Goal: Contribute content: Contribute content

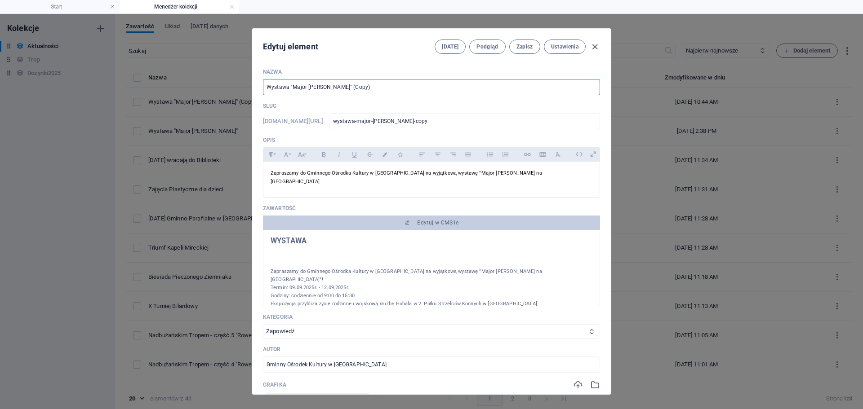
select select "Zapowiedź"
click at [400, 84] on input "Wystawa "Major [PERSON_NAME]" (Copy)" at bounding box center [431, 87] width 337 height 16
drag, startPoint x: 314, startPoint y: 85, endPoint x: 259, endPoint y: 88, distance: 55.8
click at [259, 88] on div "Nazwa Wystawa "Major [PERSON_NAME]" (Copy) ​ Slug [DOMAIN_NAME][URL] wystawa-ma…" at bounding box center [431, 227] width 358 height 333
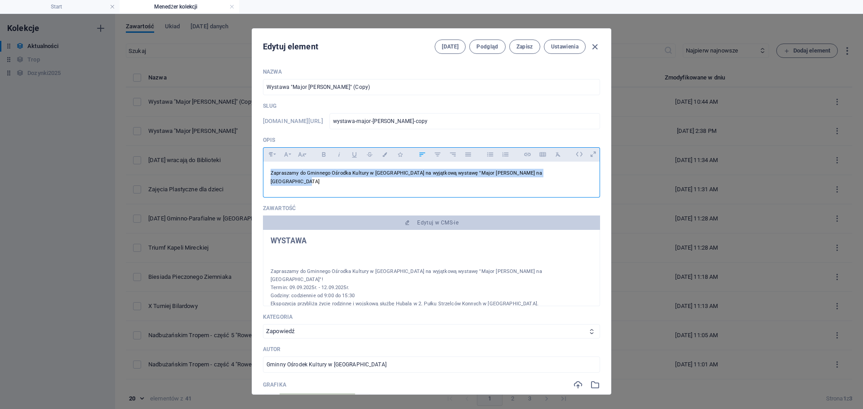
drag, startPoint x: 568, startPoint y: 173, endPoint x: 268, endPoint y: 172, distance: 300.1
click at [268, 172] on div "Zapraszamy do Gminnego Ośrodka Kultury w [GEOGRAPHIC_DATA] na wyjątkową wystawę…" at bounding box center [431, 177] width 336 height 31
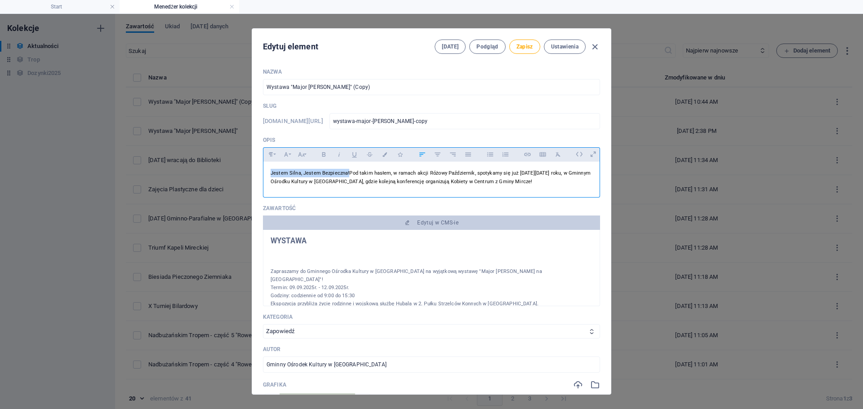
drag, startPoint x: 346, startPoint y: 173, endPoint x: 270, endPoint y: 174, distance: 76.8
click at [270, 174] on span "Jestem Silna, Jestem Bezpieczna! Pod takim hasłem, w ramach akcji Różowy Paździ…" at bounding box center [430, 177] width 320 height 14
copy span "Jestem Silna, Jestem Bezpieczna!"
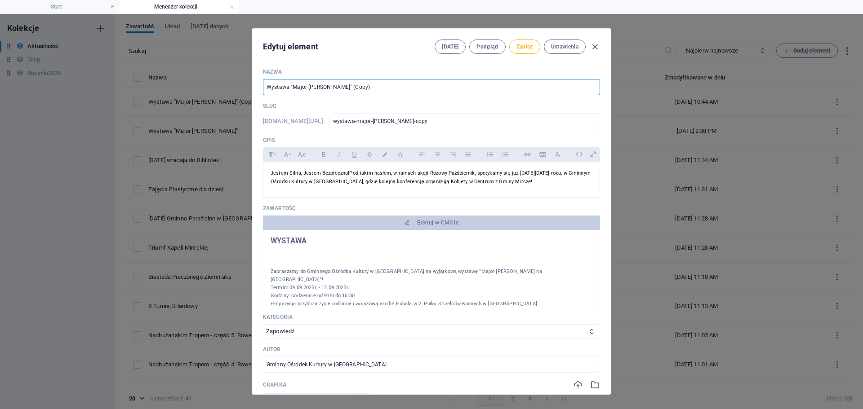
drag, startPoint x: 384, startPoint y: 92, endPoint x: 265, endPoint y: 90, distance: 119.5
click at [265, 90] on input "Wystawa "Major [PERSON_NAME]" (Copy)" at bounding box center [431, 87] width 337 height 16
paste input "Jestem Silna, Jestem Bezpieczna!"
type input "Jestem Silna, Jestem Bezpieczna!"
type input "jestem-silna-jestem-bezpieczna"
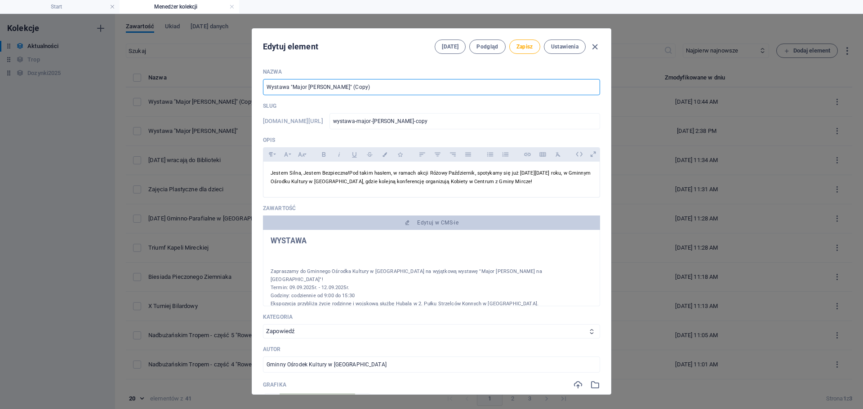
type input "jestem-silna-jestem-bezpieczna"
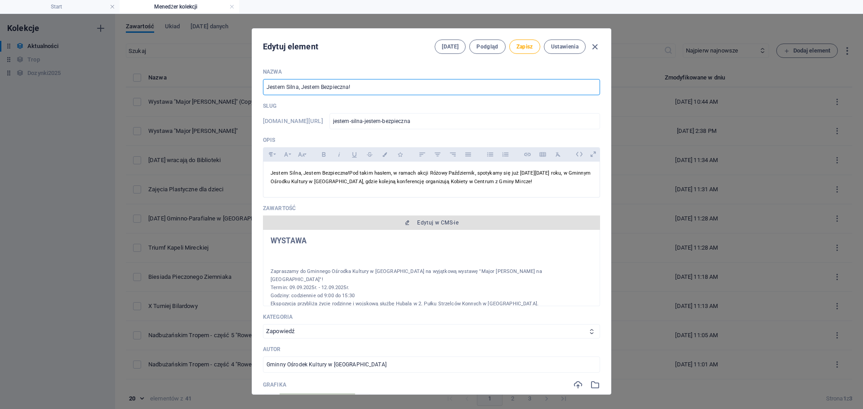
type input "Jestem Silna, Jestem Bezpieczna!"
click at [438, 221] on span "Edytuj w CMS-ie" at bounding box center [437, 222] width 41 height 7
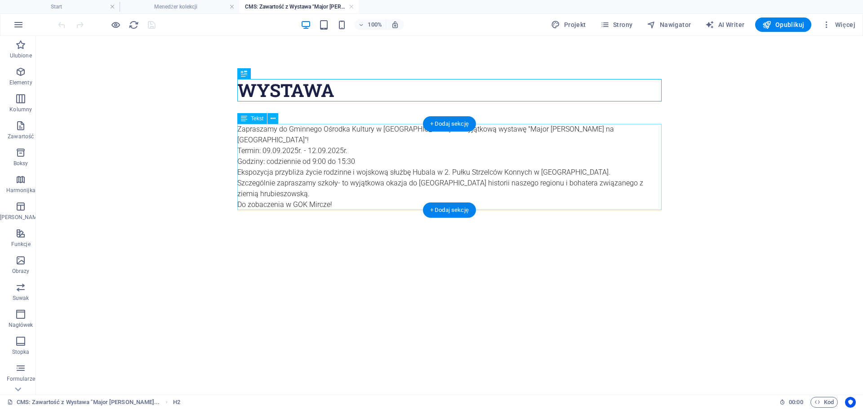
click at [346, 177] on div "Zapraszamy do Gminnego Ośrodka Kultury w [GEOGRAPHIC_DATA] na wyjątkową wystawę…" at bounding box center [449, 172] width 424 height 97
drag, startPoint x: 341, startPoint y: 194, endPoint x: 330, endPoint y: 187, distance: 13.1
click at [330, 187] on div "Zapraszamy do Gminnego Ośrodka Kultury w [GEOGRAPHIC_DATA] na wyjątkową wystawę…" at bounding box center [449, 172] width 424 height 97
click at [332, 192] on div "Zapraszamy do Gminnego Ośrodka Kultury w [GEOGRAPHIC_DATA] na wyjątkową wystawę…" at bounding box center [449, 172] width 424 height 97
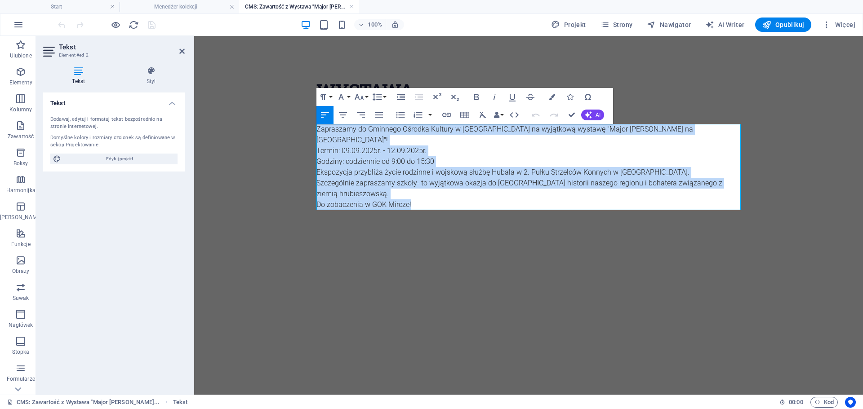
drag, startPoint x: 417, startPoint y: 195, endPoint x: 317, endPoint y: 128, distance: 120.4
click at [317, 128] on div "Zapraszamy do Gminnego Ośrodka Kultury w [GEOGRAPHIC_DATA] na wyjątkową wystawę…" at bounding box center [528, 172] width 424 height 97
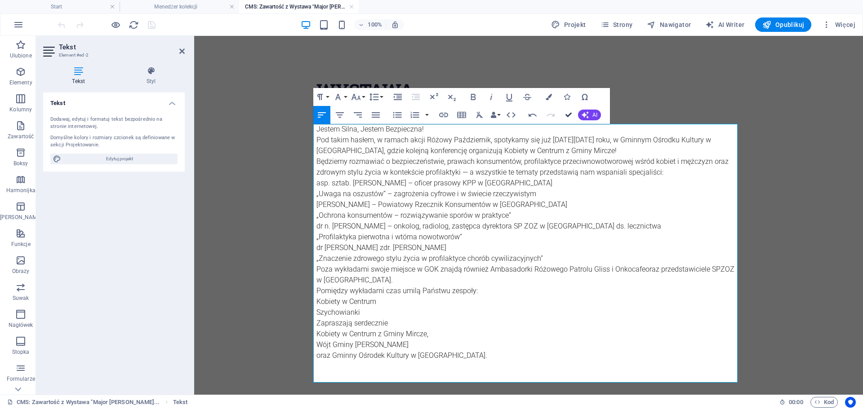
drag, startPoint x: 566, startPoint y: 115, endPoint x: 528, endPoint y: 79, distance: 51.8
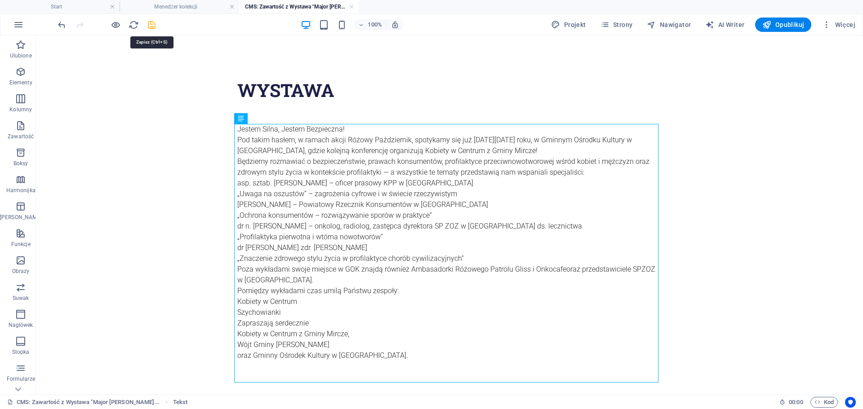
click at [149, 24] on icon "save" at bounding box center [151, 25] width 10 height 10
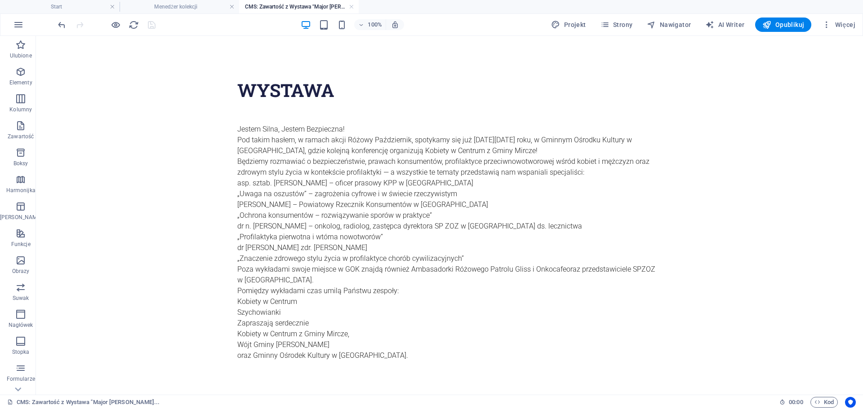
type input "jestem-silna-jestem-bezpieczna"
click at [349, 8] on link at bounding box center [351, 7] width 5 height 9
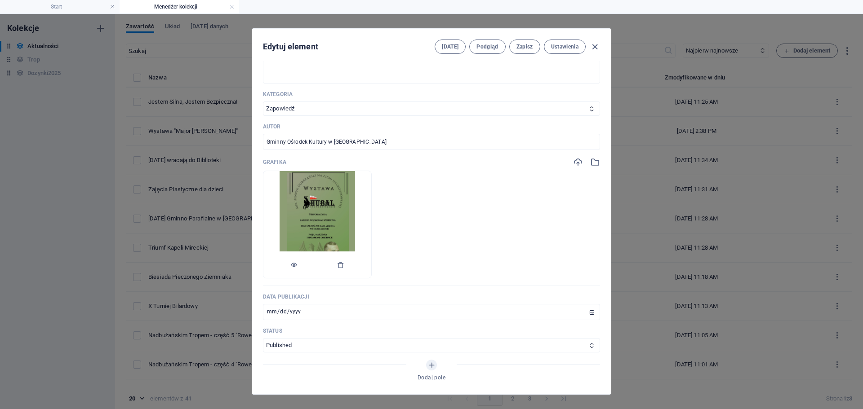
scroll to position [225, 0]
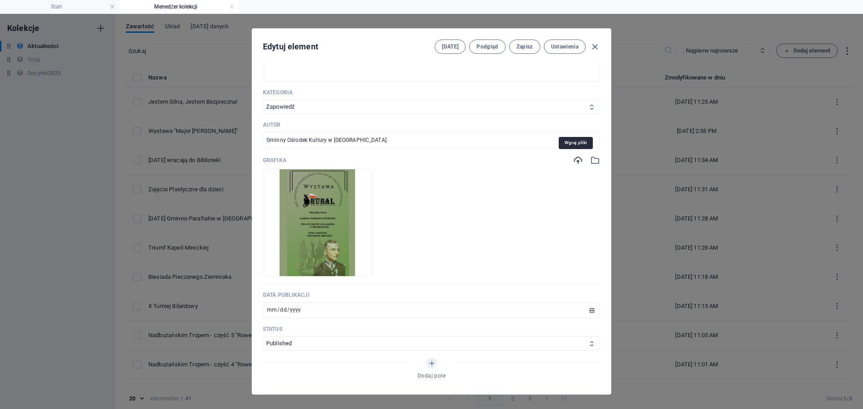
click at [575, 160] on icon "button" at bounding box center [578, 160] width 10 height 10
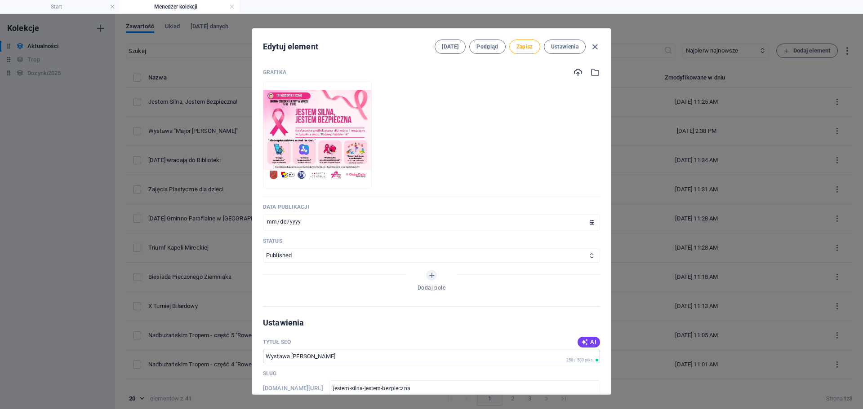
scroll to position [314, 0]
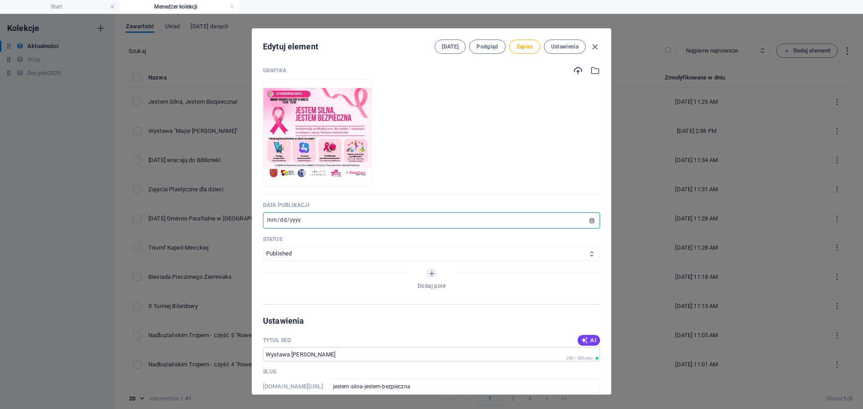
click at [280, 220] on input "[DATE]" at bounding box center [431, 220] width 337 height 16
type input "[DATE]"
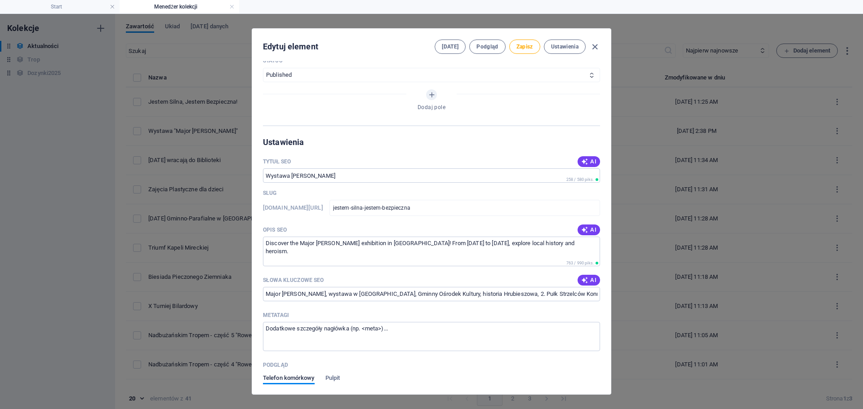
scroll to position [494, 0]
click at [589, 157] on button "AI" at bounding box center [588, 160] width 22 height 11
type input "Jestem Silna: Różowy Październik"
click at [583, 230] on icon "button" at bounding box center [584, 229] width 7 height 7
click at [581, 280] on icon "button" at bounding box center [584, 279] width 7 height 7
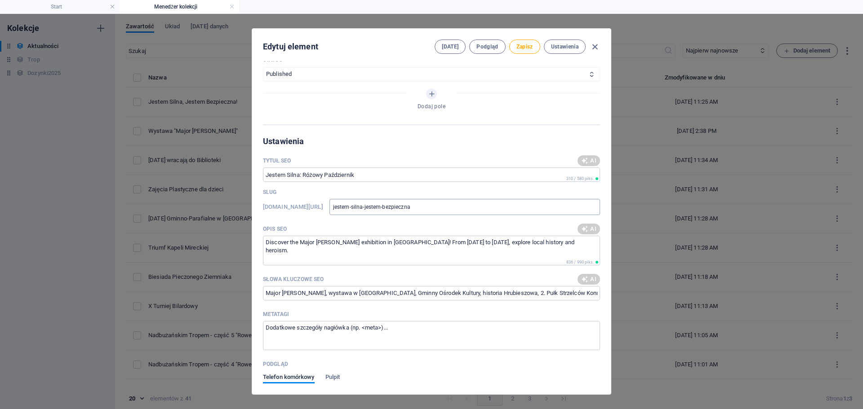
type input "Jestem Silna, Różowy Październik, bezpieczeństwo kobiet, profilaktyka nowotworo…"
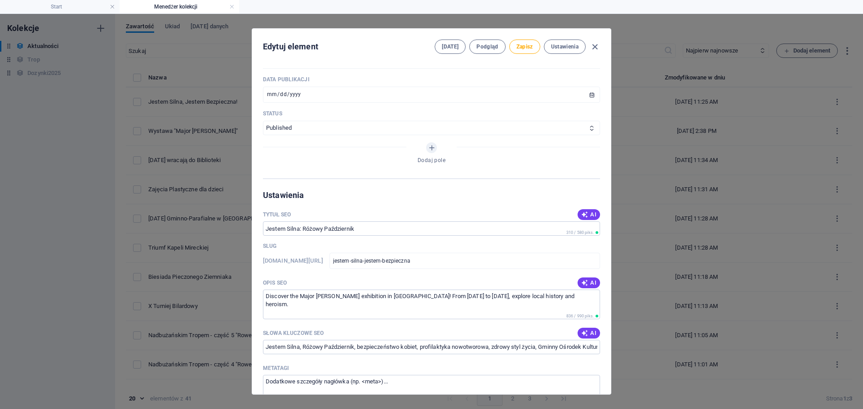
scroll to position [285, 0]
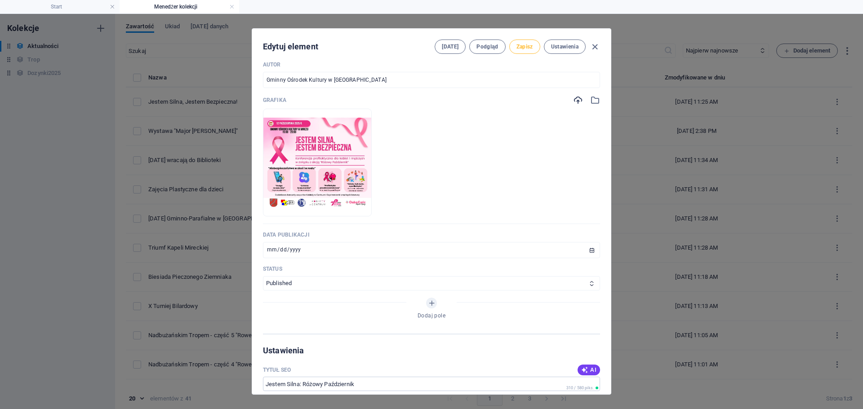
click at [524, 48] on span "Zapisz" at bounding box center [524, 46] width 17 height 7
click at [594, 48] on icon "button" at bounding box center [594, 47] width 10 height 10
type input "[DATE]"
type input "jestem-silna-jestem-bezpieczna"
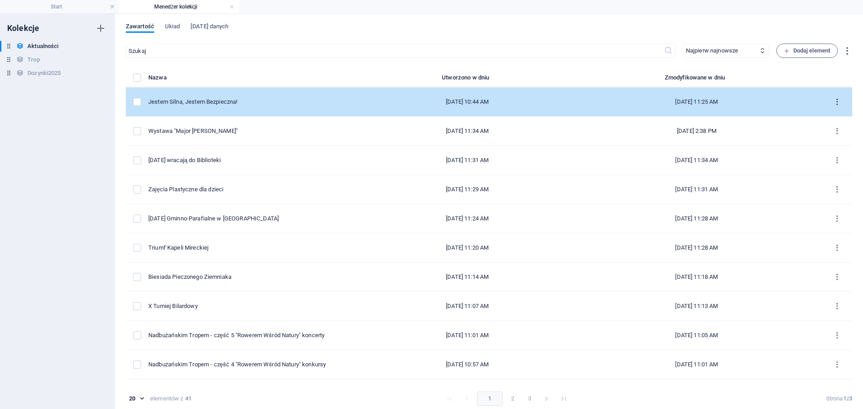
click at [834, 98] on icon "items list" at bounding box center [836, 102] width 9 height 9
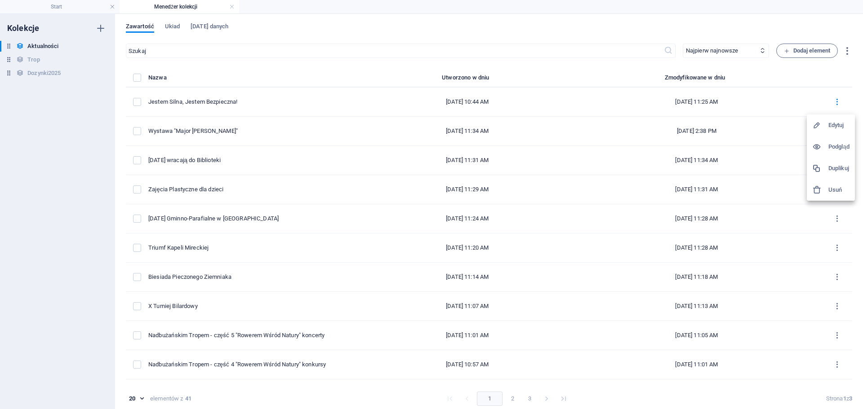
click at [845, 170] on h6 "Duplikuj" at bounding box center [838, 168] width 21 height 11
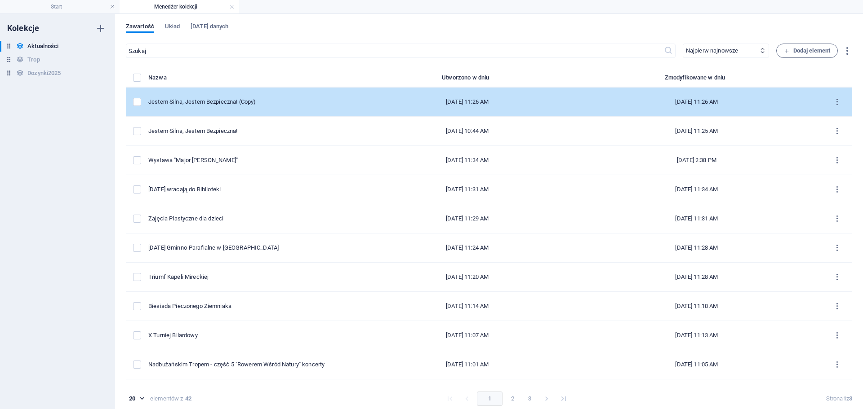
click at [294, 100] on div "Jestem Silna, Jestem Bezpieczna! (Copy)" at bounding box center [252, 102] width 208 height 8
select select "Zapowiedź"
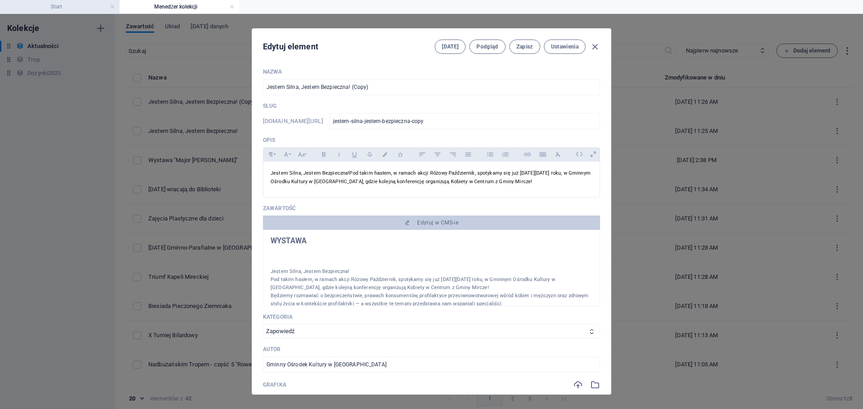
click at [66, 5] on h4 "Start" at bounding box center [59, 7] width 119 height 10
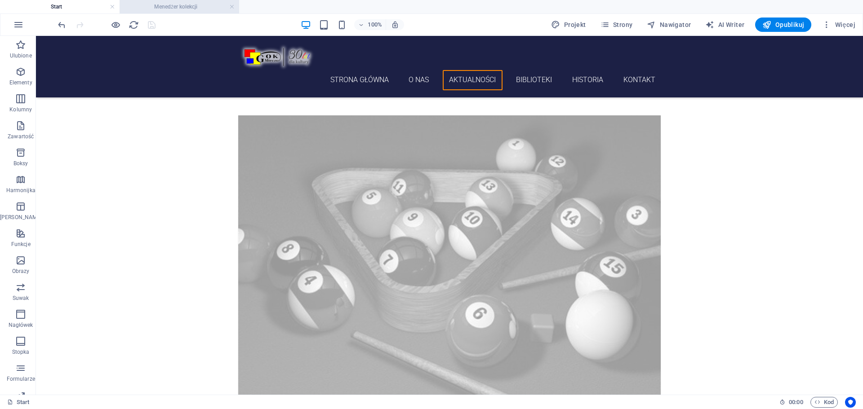
click at [159, 7] on h4 "Menedżer kolekcji" at bounding box center [178, 7] width 119 height 10
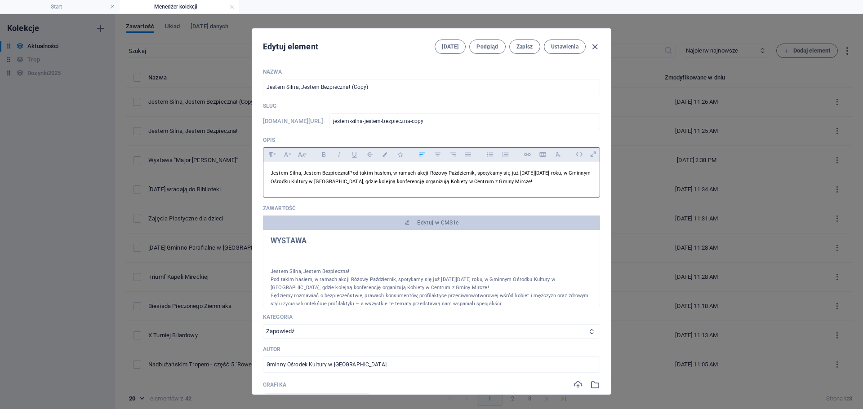
drag, startPoint x: 565, startPoint y: 182, endPoint x: 269, endPoint y: 170, distance: 296.7
click at [269, 170] on div "Jestem Silna, Jestem Bezpieczna! Pod takim hasłem, w ramach akcji Różowy Paździ…" at bounding box center [431, 177] width 336 height 31
click at [450, 180] on p "W dniach [DATE] - [DATE] roku odbyła się wystawa pt. "Major [PERSON_NAME] na zi…" at bounding box center [431, 177] width 322 height 17
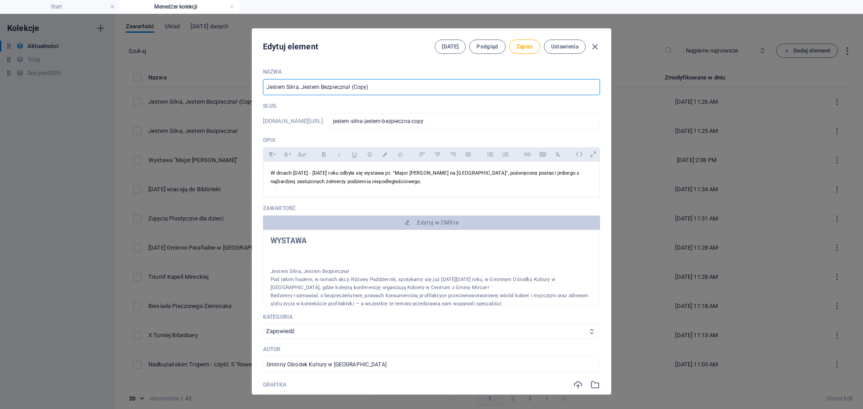
drag, startPoint x: 377, startPoint y: 85, endPoint x: 249, endPoint y: 86, distance: 128.5
click at [249, 86] on div "Edytuj element [DATE] Podgląd Zapisz Ustawienia Nazwa Jestem Silna, Jestem Bezp…" at bounding box center [431, 211] width 863 height 395
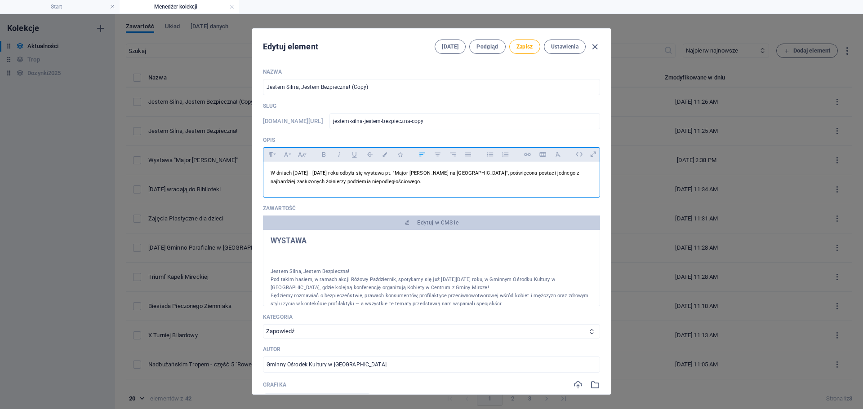
drag, startPoint x: 301, startPoint y: 172, endPoint x: 521, endPoint y: 174, distance: 219.2
click at [521, 174] on div "W dniach [DATE] - [DATE] roku odbyła się wystawa pt. "Major [PERSON_NAME] na zi…" at bounding box center [431, 177] width 336 height 31
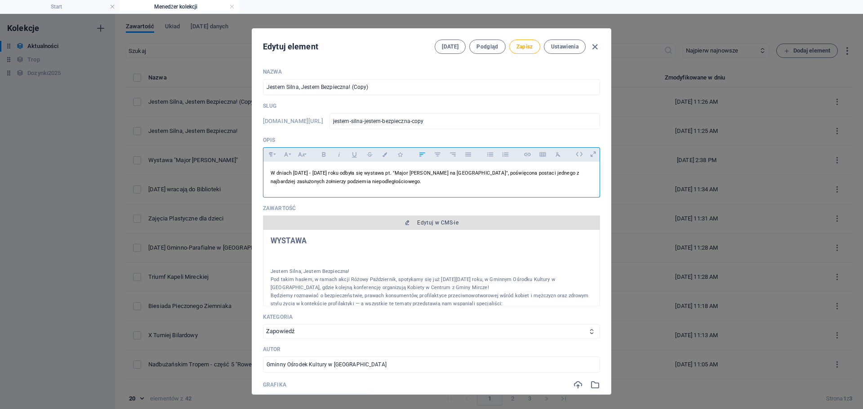
copy span "W dniach [DATE] - [DATE] roku odbyła się wystawa pt. "Major [PERSON_NAME] na [G…"
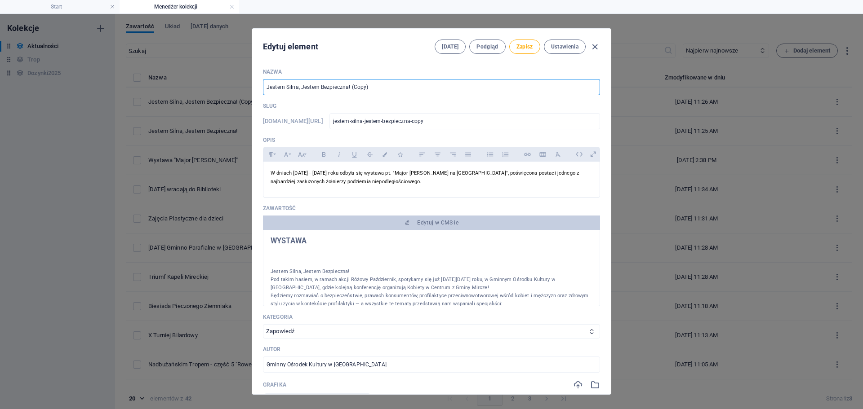
drag, startPoint x: 346, startPoint y: 86, endPoint x: 258, endPoint y: 80, distance: 88.2
click at [258, 80] on div "Nazwa Jestem Silna, Jestem Bezpieczna! (Copy) ​ Slug [DOMAIN_NAME][URL] jestem-…" at bounding box center [431, 227] width 358 height 333
paste input "W dniach [DATE] - [DATE] roku odbyła się wystawa pt. "Major [PERSON_NAME] na [G…"
type input "W dniach [DATE] - [DATE] roku odbyła się wystawa pt. "Major [PERSON_NAME] na [G…"
type input "w-dniach-9-12-wrzesnia-2025-roku-odby-a-sie-wystawa-pt-major-[PERSON_NAME]-na-z…"
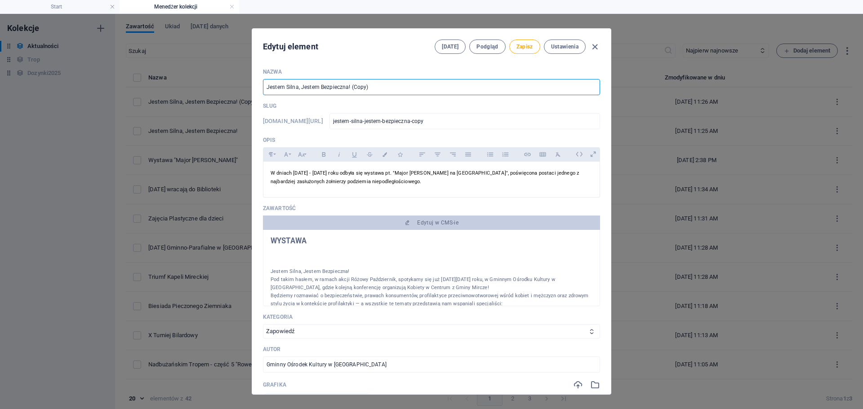
type input "w-dniach-9-12-wrzesnia-2025-roku-odby-a-sie-wystawa-pt-major-[PERSON_NAME]-na-z…"
type input "W dniach [DATE] - [DATE] roku odbyła się wystawa pt. "Major [PERSON_NAME] na [G…"
click at [515, 334] on select "Zapowiedź Relacja Inne" at bounding box center [431, 331] width 337 height 14
select select "Relacja"
click at [263, 324] on select "Zapowiedź Relacja Inne" at bounding box center [431, 331] width 337 height 14
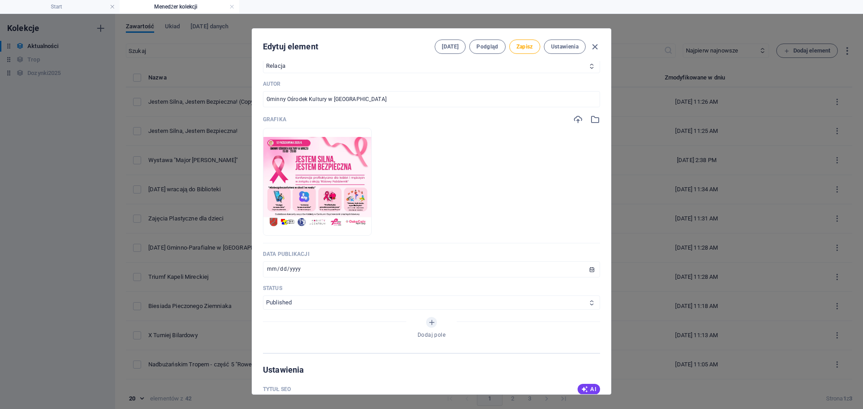
scroll to position [270, 0]
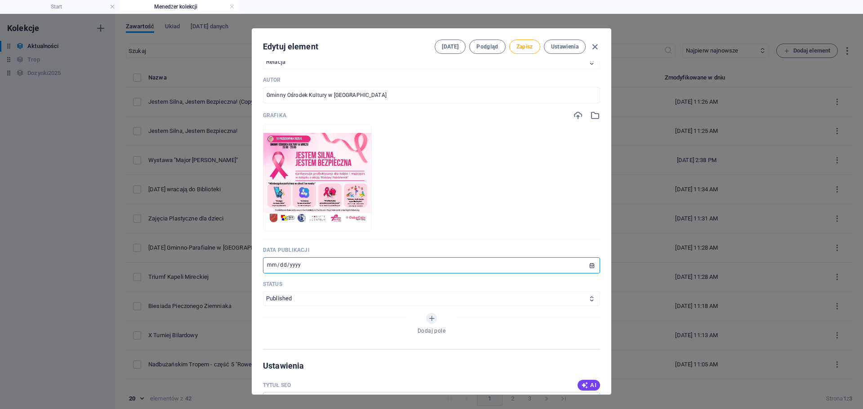
click at [272, 265] on input "[DATE]" at bounding box center [431, 265] width 337 height 16
type input "[DATE]"
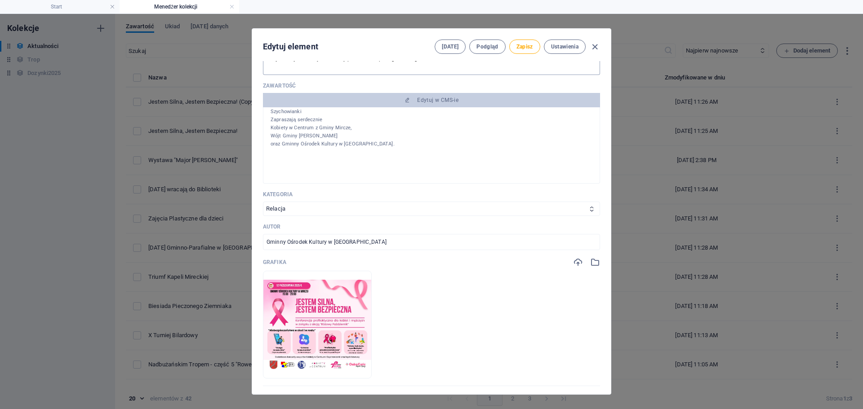
scroll to position [0, 0]
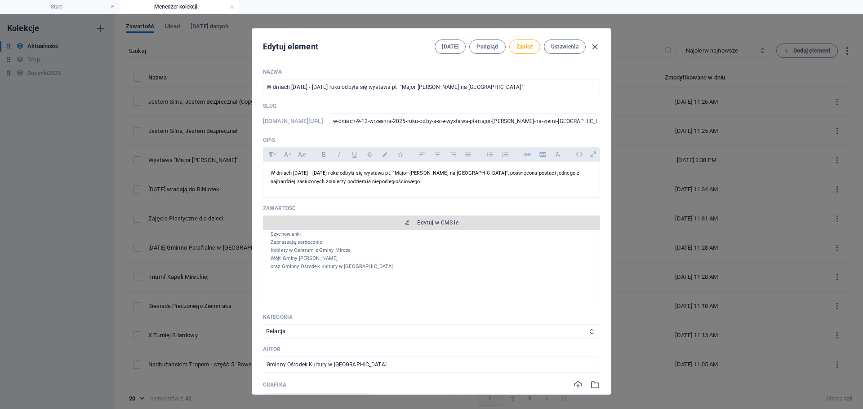
click at [423, 225] on span "Edytuj w CMS-ie" at bounding box center [437, 222] width 41 height 7
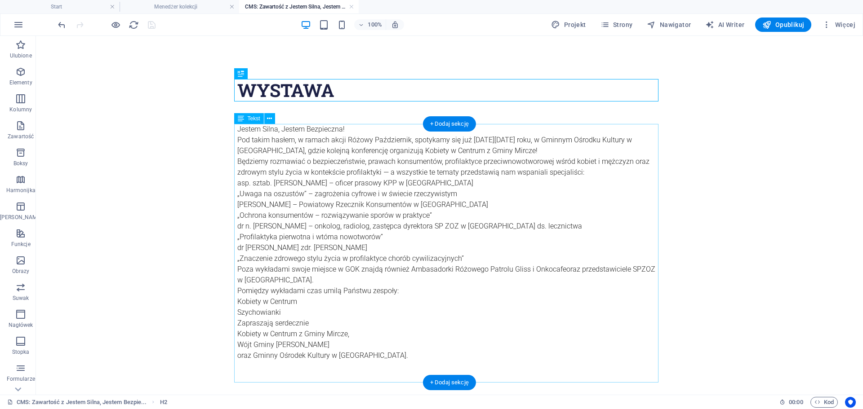
drag, startPoint x: 349, startPoint y: 323, endPoint x: 362, endPoint y: 337, distance: 19.4
click at [349, 323] on div "Jestem Silna, Jestem Bezpieczna! Pod takim hasłem, w ramach akcji Różowy Paździ…" at bounding box center [449, 253] width 424 height 259
click at [350, 244] on div "Jestem Silna, Jestem Bezpieczna! Pod takim hasłem, w ramach akcji Różowy Paździ…" at bounding box center [449, 253] width 424 height 259
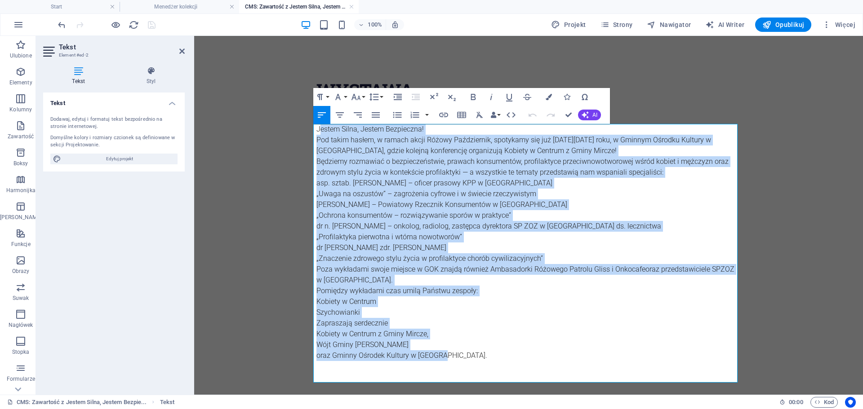
drag, startPoint x: 442, startPoint y: 357, endPoint x: 315, endPoint y: 130, distance: 260.7
click at [316, 130] on div "Jestem Silna, Jestem Bezpieczna! Pod takim hasłem, w ramach akcji Różowy Paździ…" at bounding box center [528, 253] width 424 height 259
click at [423, 358] on p "oraz Gminny Ośrodek Kultury w [GEOGRAPHIC_DATA]." at bounding box center [528, 355] width 424 height 11
drag, startPoint x: 447, startPoint y: 358, endPoint x: 314, endPoint y: 127, distance: 267.5
click at [316, 127] on div "Jestem Silna, Jestem Bezpieczna! Pod takim hasłem, w ramach akcji Różowy Paździ…" at bounding box center [528, 253] width 424 height 259
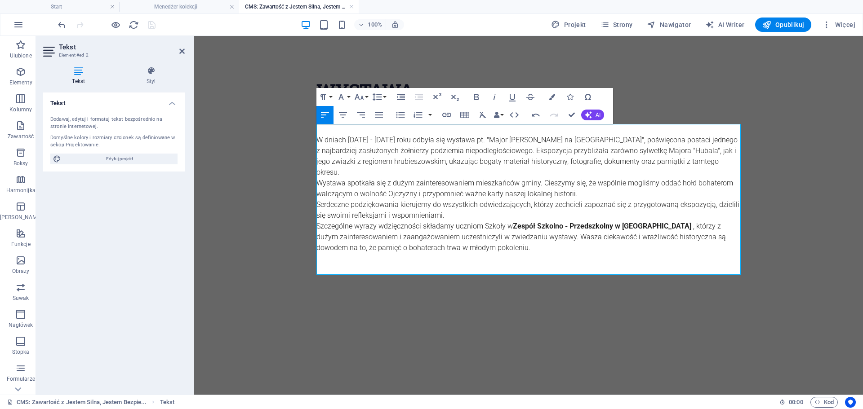
click at [385, 130] on p at bounding box center [528, 129] width 424 height 11
click at [337, 266] on div at bounding box center [528, 269] width 424 height 11
click at [191, 8] on h4 "Menedżer kolekcji" at bounding box center [178, 7] width 119 height 10
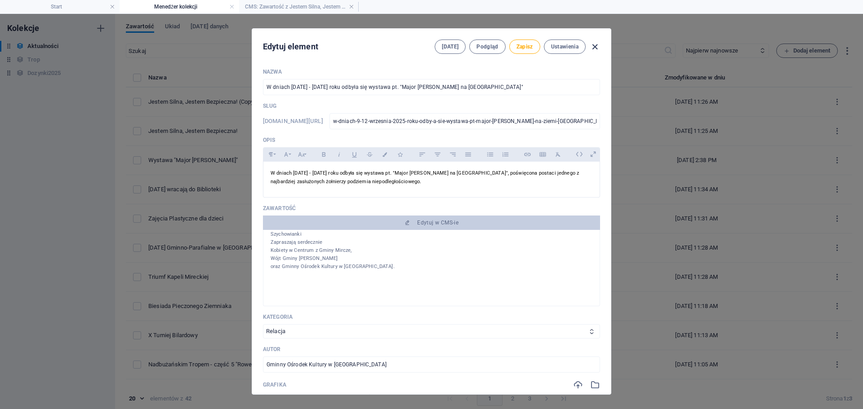
click at [596, 48] on icon "button" at bounding box center [594, 47] width 10 height 10
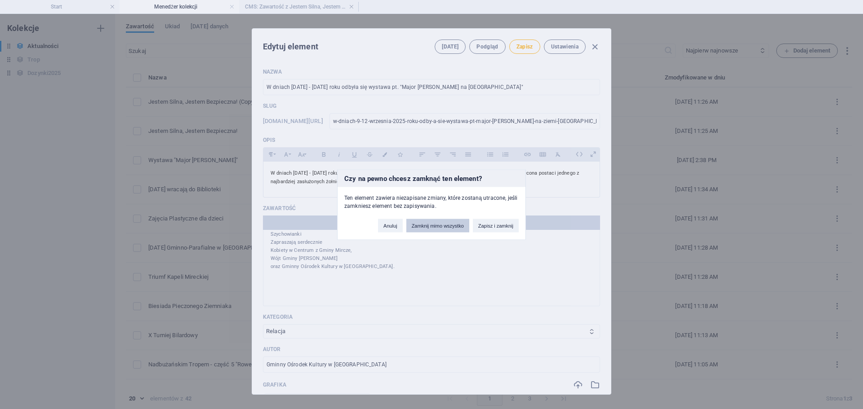
click at [442, 227] on button "Zamknij mimo wszystko" at bounding box center [437, 225] width 63 height 13
type input "Jestem Silna, Jestem Bezpieczna! (Copy)"
type input "jestem-silna-jestem-bezpieczna-copy"
select select "Zapowiedź"
type input "[DATE]"
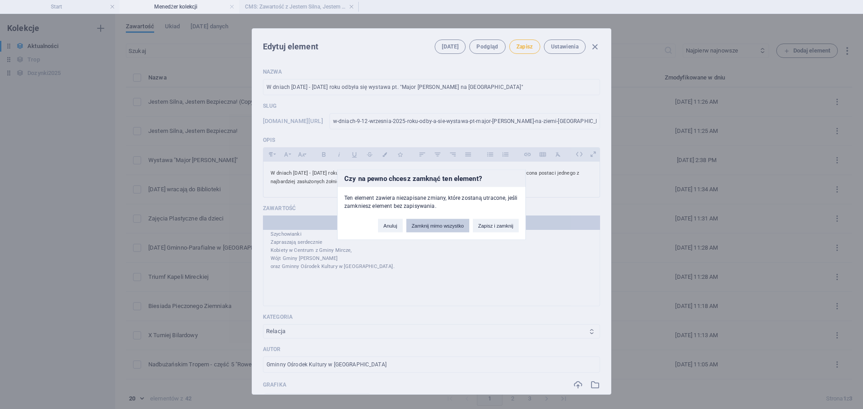
type input "jestem-silna-jestem-bezpieczna-copy"
type input "[DATE]"
type input "jestem-silna-jestem-bezpieczna-copy"
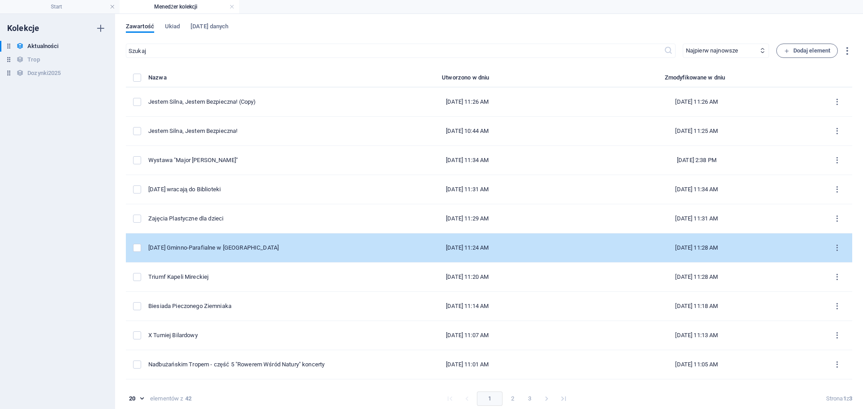
click at [233, 245] on div "[DATE] Gminno-Parafialne w [GEOGRAPHIC_DATA]" at bounding box center [252, 248] width 208 height 8
select select "Relacja"
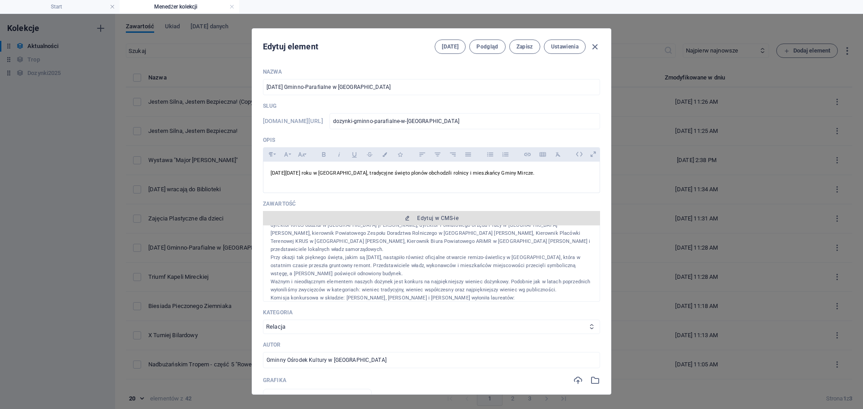
scroll to position [180, 0]
click at [434, 217] on span "Edytuj w CMS-ie" at bounding box center [437, 218] width 41 height 7
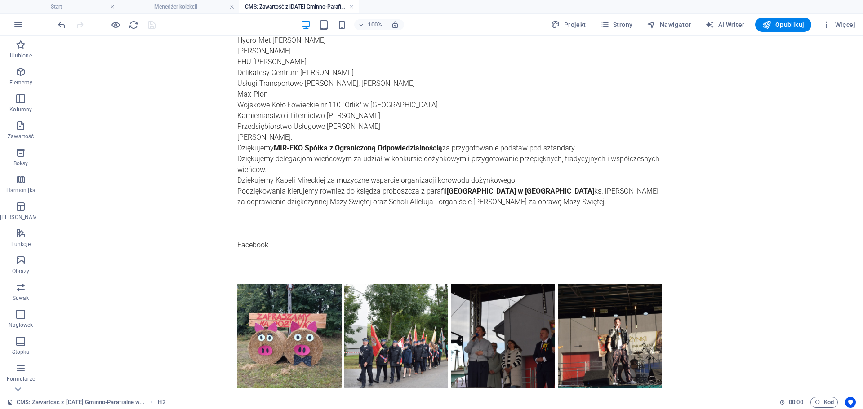
scroll to position [880, 0]
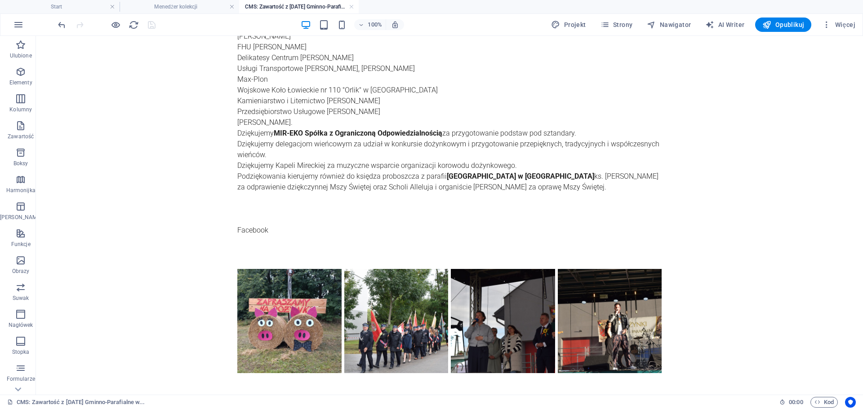
drag, startPoint x: 219, startPoint y: 250, endPoint x: 665, endPoint y: 265, distance: 446.8
drag, startPoint x: 675, startPoint y: 232, endPoint x: 213, endPoint y: 277, distance: 463.5
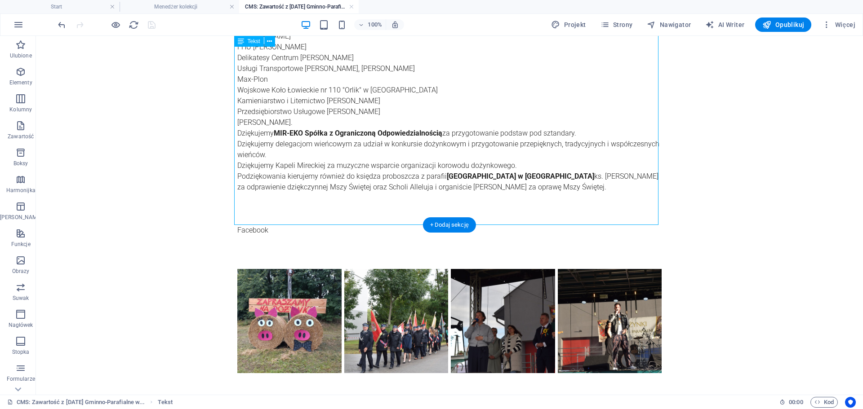
drag, startPoint x: 265, startPoint y: 208, endPoint x: 254, endPoint y: 210, distance: 11.4
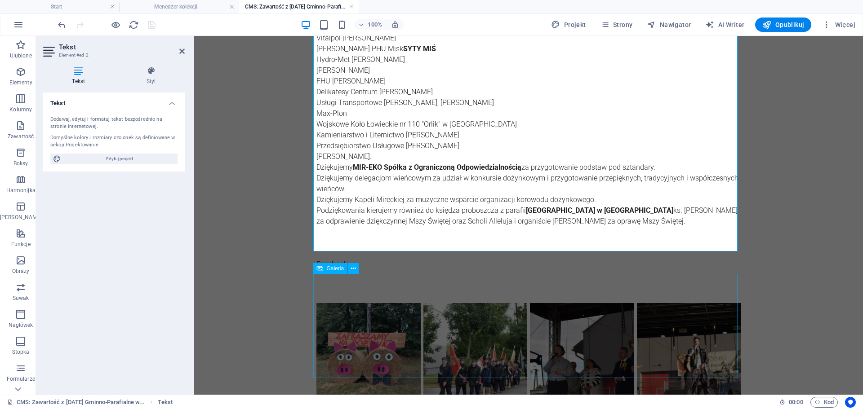
scroll to position [854, 0]
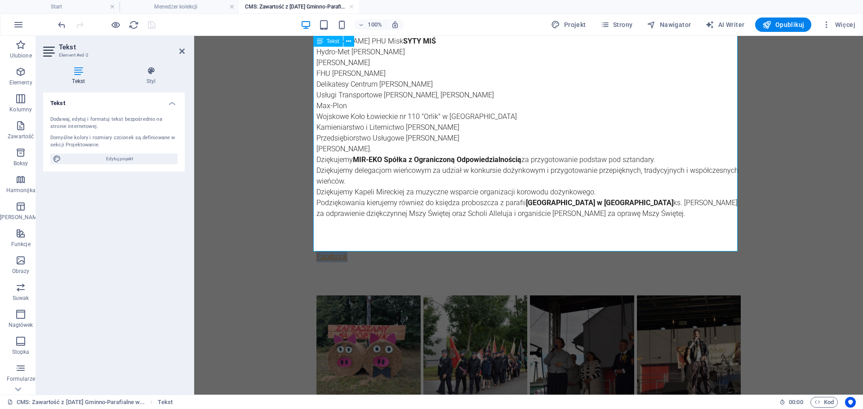
drag, startPoint x: 356, startPoint y: 233, endPoint x: 313, endPoint y: 235, distance: 43.7
click at [316, 252] on p "Facebook" at bounding box center [528, 257] width 424 height 11
copy link "Facebook"
click at [349, 7] on link at bounding box center [351, 7] width 5 height 9
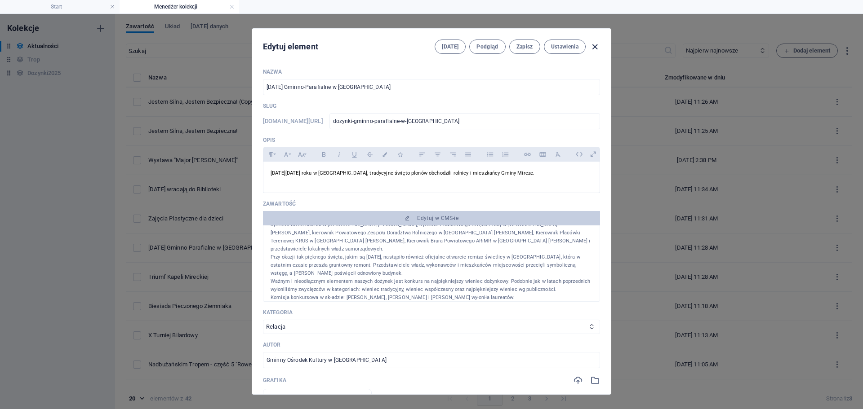
click at [594, 47] on icon "button" at bounding box center [594, 47] width 10 height 10
type input "[DATE]"
type input "dozynki-gminno-parafialne-w-[GEOGRAPHIC_DATA]"
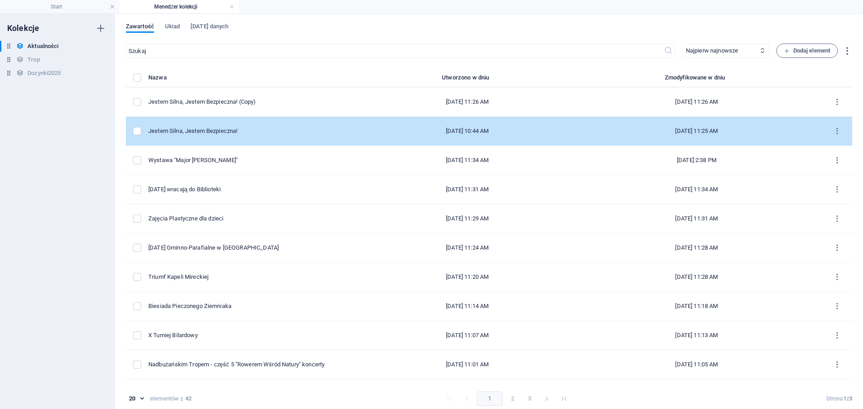
scroll to position [0, 0]
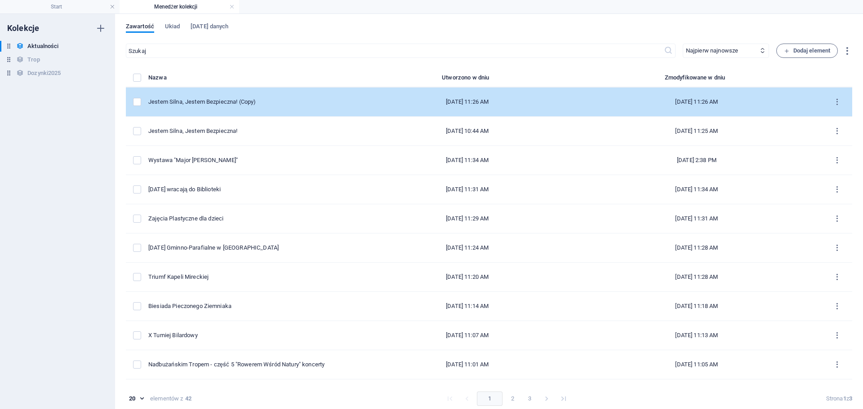
click at [296, 99] on div "Jestem Silna, Jestem Bezpieczna! (Copy)" at bounding box center [252, 102] width 208 height 8
select select "Zapowiedź"
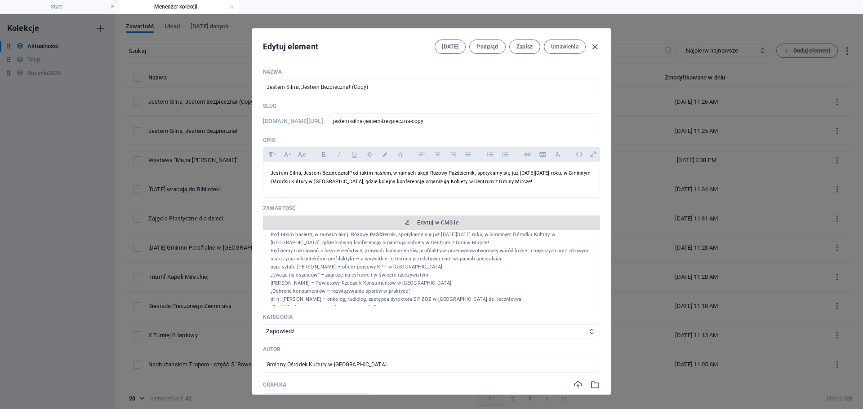
click at [434, 221] on span "Edytuj w CMS-ie" at bounding box center [437, 222] width 41 height 7
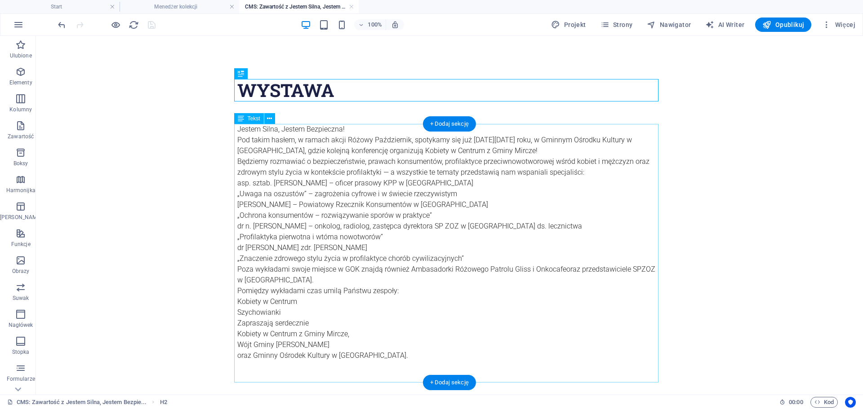
click at [353, 353] on div "Jestem Silna, Jestem Bezpieczna! Pod takim hasłem, w ramach akcji Różowy Paździ…" at bounding box center [449, 253] width 424 height 259
click at [385, 282] on div "Jestem Silna, Jestem Bezpieczna! Pod takim hasłem, w ramach akcji Różowy Paździ…" at bounding box center [449, 253] width 424 height 259
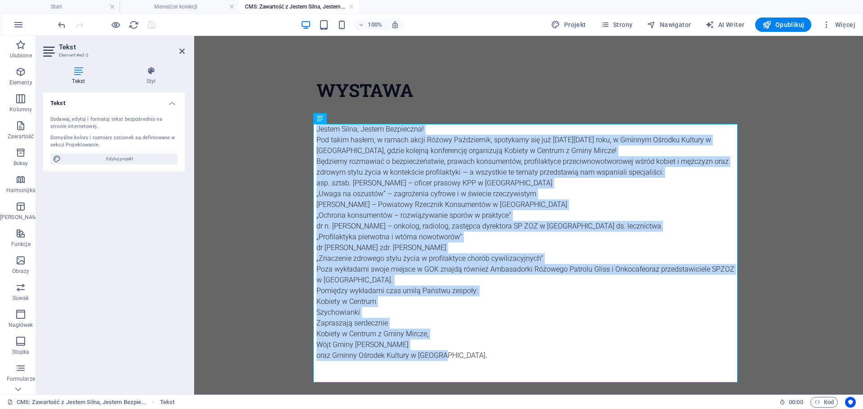
drag, startPoint x: 427, startPoint y: 350, endPoint x: 311, endPoint y: 124, distance: 254.6
click at [311, 124] on div "WYSTAWA Jestem Silna, Jestem Bezpieczna! Pod takim hasłem, w ramach akcji Różow…" at bounding box center [528, 242] width 438 height 412
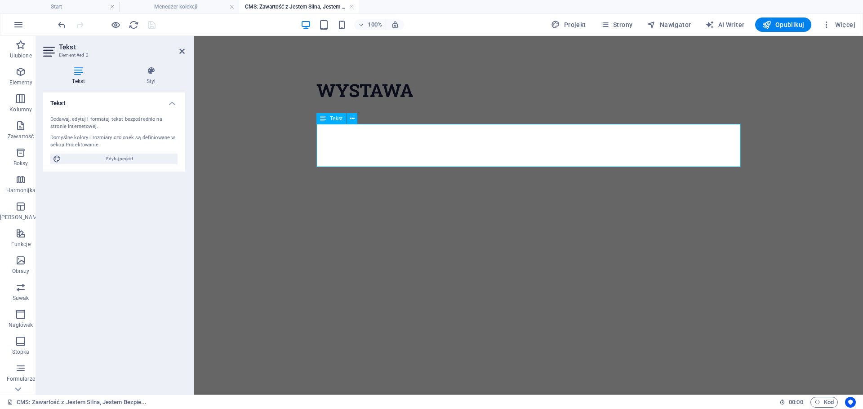
click at [344, 141] on p at bounding box center [528, 140] width 424 height 11
click at [330, 132] on p at bounding box center [528, 129] width 424 height 11
click at [317, 140] on link "Facebook" at bounding box center [331, 140] width 31 height 9
click at [316, 140] on link "Facebook" at bounding box center [331, 140] width 31 height 9
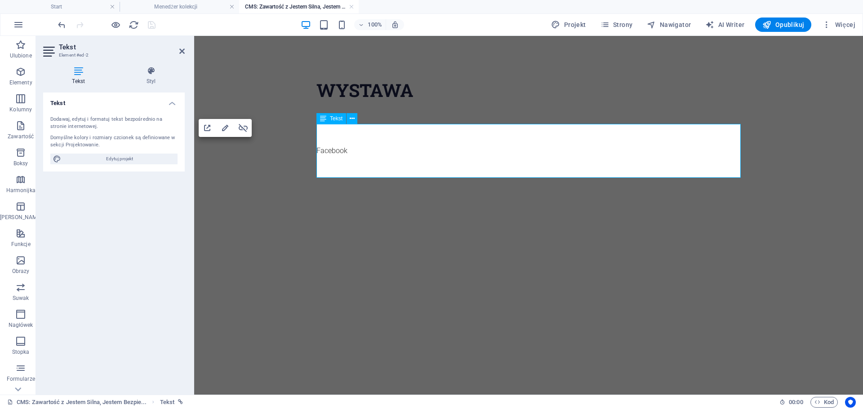
click at [325, 139] on p at bounding box center [528, 140] width 424 height 11
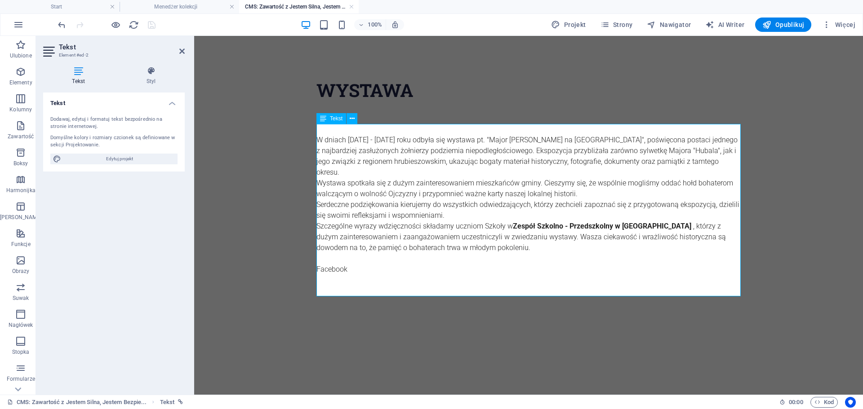
click at [340, 270] on link "Facebook" at bounding box center [331, 269] width 31 height 9
click at [335, 250] on icon "button" at bounding box center [331, 251] width 6 height 6
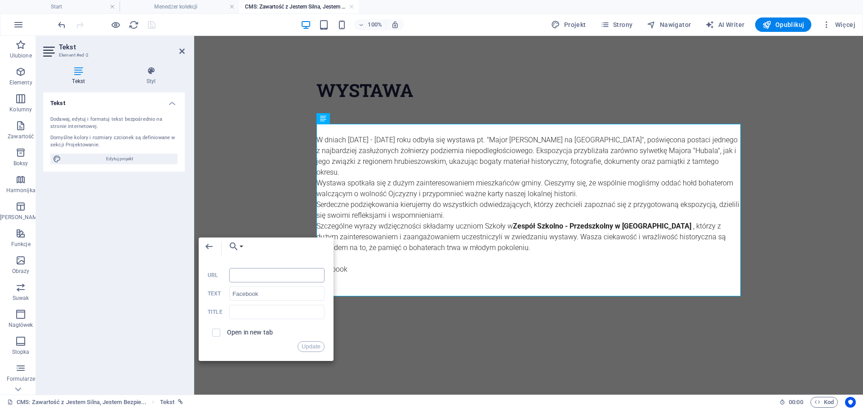
click at [243, 274] on input "URL" at bounding box center [276, 275] width 95 height 14
type input "[URL][DOMAIN_NAME]"
click at [316, 348] on button "Update" at bounding box center [310, 346] width 27 height 11
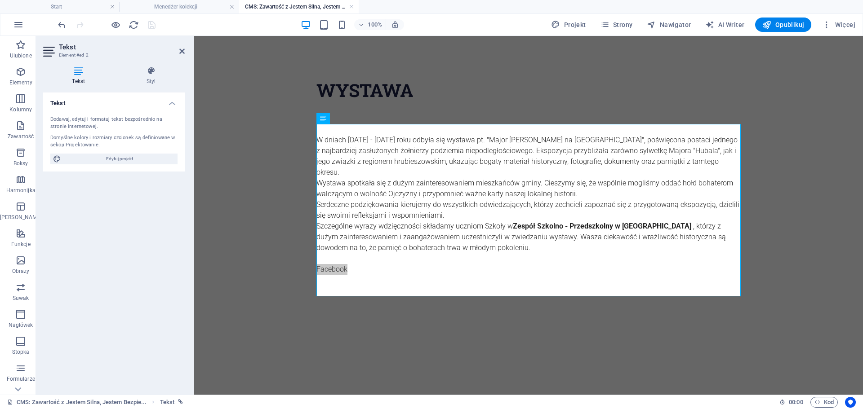
scroll to position [0, 0]
click at [632, 119] on div at bounding box center [528, 113] width 424 height 22
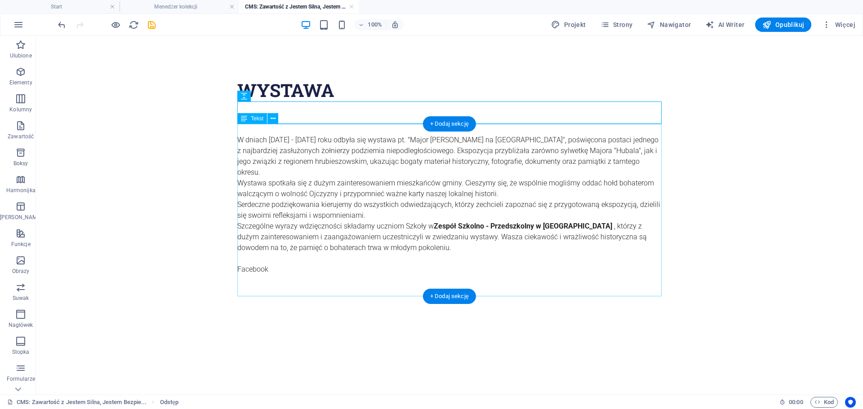
click at [592, 164] on div "W dniach [DATE] - [DATE] roku odbyła się wystawa pt. "Major [PERSON_NAME] na zi…" at bounding box center [449, 210] width 424 height 173
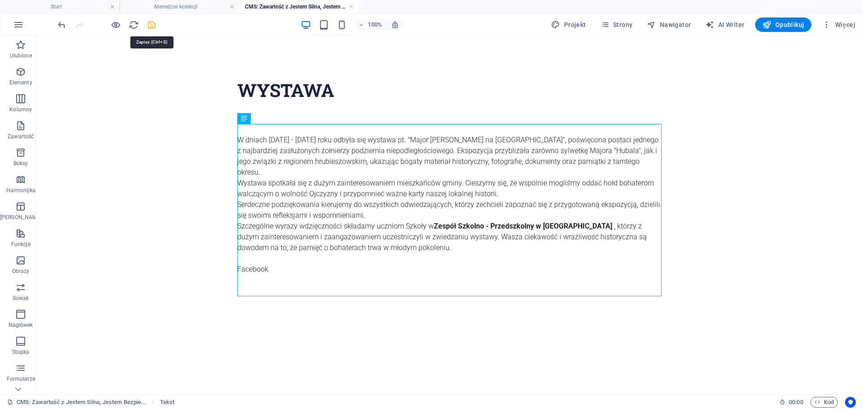
click at [150, 25] on icon "save" at bounding box center [151, 25] width 10 height 10
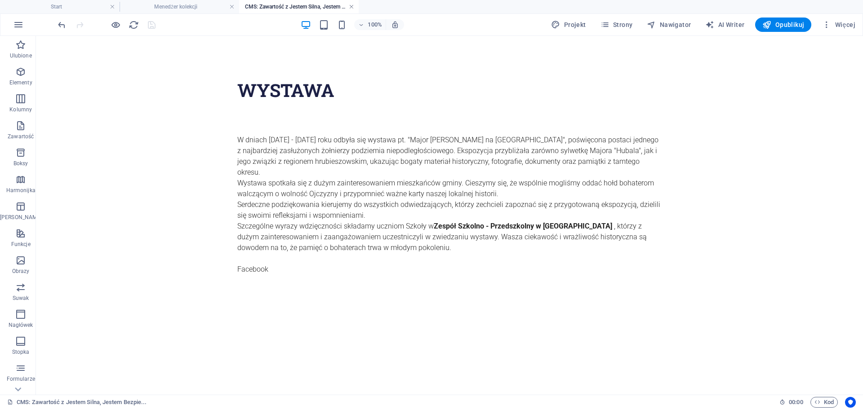
click at [351, 4] on link at bounding box center [351, 7] width 5 height 9
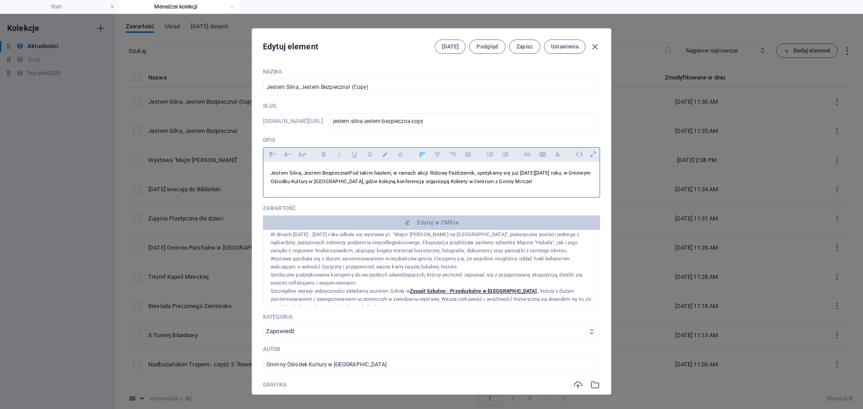
drag, startPoint x: 396, startPoint y: 182, endPoint x: 269, endPoint y: 169, distance: 128.2
click at [269, 169] on div "Jestem Silna, Jestem Bezpieczna! Pod takim hasłem, w ramach akcji Różowy Paździ…" at bounding box center [431, 177] width 336 height 31
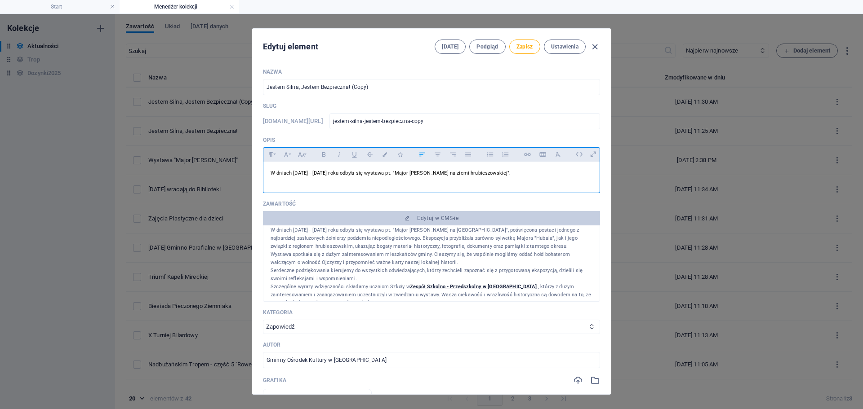
click at [521, 183] on div "W dniach [DATE] - [DATE] roku odbyła się wystawa pt. "Major [PERSON_NAME] na zi…" at bounding box center [431, 175] width 336 height 27
drag, startPoint x: 414, startPoint y: 175, endPoint x: 265, endPoint y: 173, distance: 148.7
click at [265, 173] on div "W dniach [DATE] - [DATE] roku odbyła się wystawa pt. "Major [PERSON_NAME] na zi…" at bounding box center [431, 175] width 336 height 27
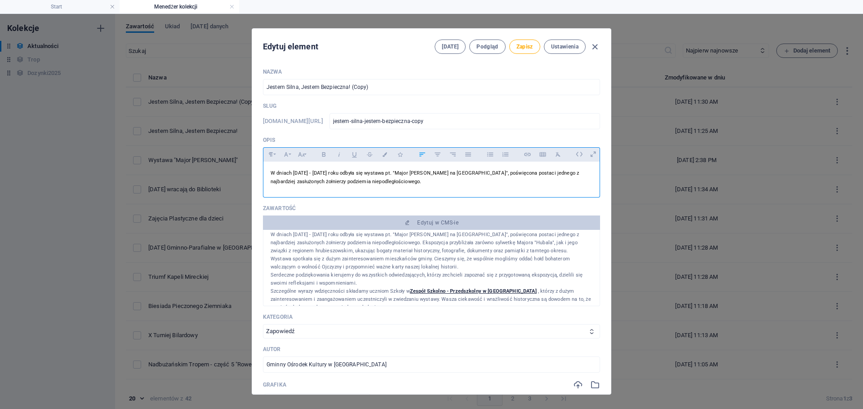
drag, startPoint x: 520, startPoint y: 176, endPoint x: 270, endPoint y: 176, distance: 249.8
click at [270, 176] on span "W dniach [DATE] - [DATE] roku odbyła się wystawa pt. "Major [PERSON_NAME] na zi…" at bounding box center [424, 177] width 308 height 14
copy span "W dniach [DATE] - [DATE] roku odbyła się wystawa pt. "Major [PERSON_NAME] na [G…"
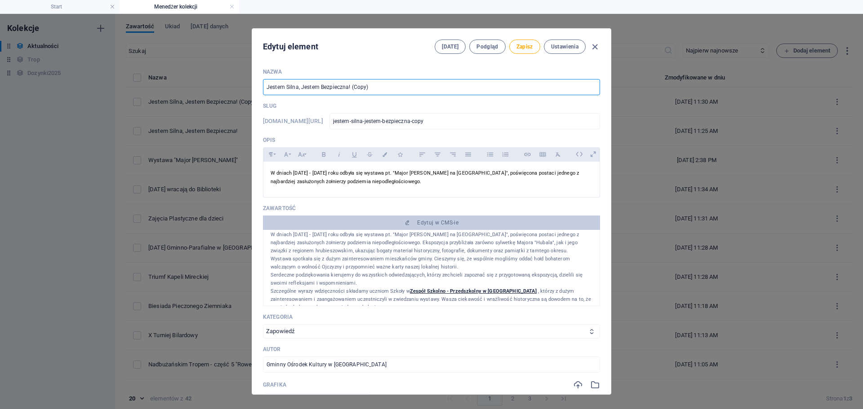
drag, startPoint x: 325, startPoint y: 87, endPoint x: 242, endPoint y: 89, distance: 83.6
click at [242, 89] on div "Edytuj element [DATE] Podgląd Zapisz Ustawienia Nazwa Jestem Silna, Jestem Bezp…" at bounding box center [431, 211] width 863 height 395
paste input "W dniach [DATE] - [DATE] roku odbyła się wystawa pt. "Major [PERSON_NAME] na [G…"
type input "W dniach [DATE] - [DATE] roku odbyła się wystawa pt. "Major [PERSON_NAME] na [G…"
type input "w-dniach-9-12-wrzesnia-2025-roku-odby-a-sie-wystawa-pt-major-[PERSON_NAME]-na-z…"
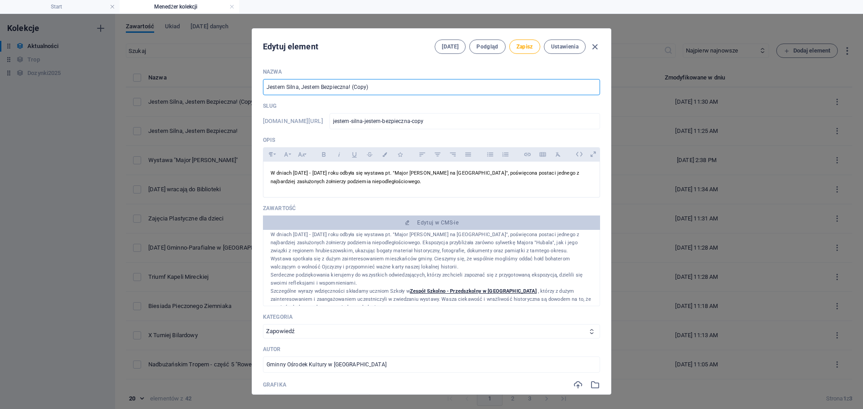
type input "w-dniach-9-12-wrzesnia-2025-roku-odby-a-sie-wystawa-pt-major-[PERSON_NAME]-na-z…"
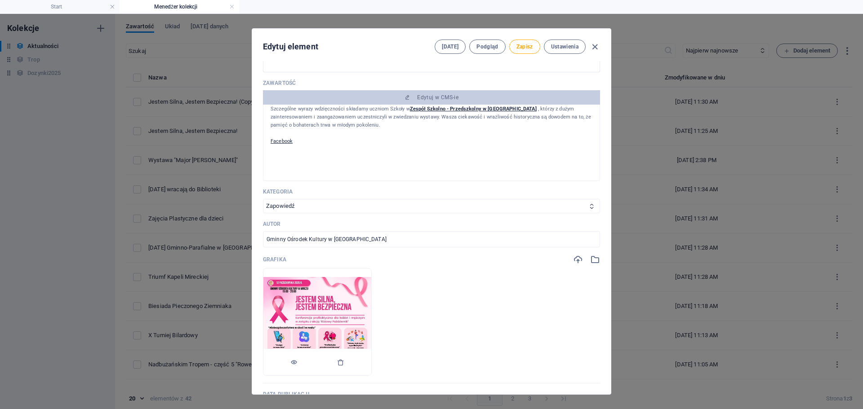
scroll to position [135, 0]
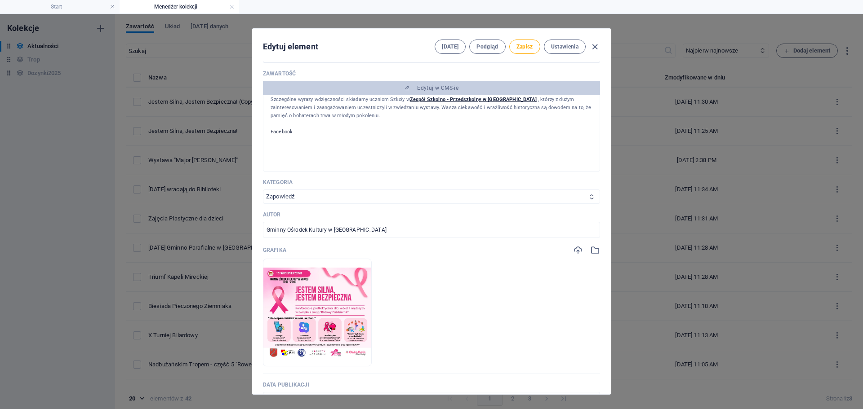
type input "W dniach [DATE] - [DATE] roku odbyła się wystawa pt. "Major [PERSON_NAME] na [G…"
click at [381, 196] on select "Zapowiedź Relacja Inne" at bounding box center [431, 197] width 337 height 14
select select "Relacja"
click at [263, 190] on select "Zapowiedź Relacja Inne" at bounding box center [431, 197] width 337 height 14
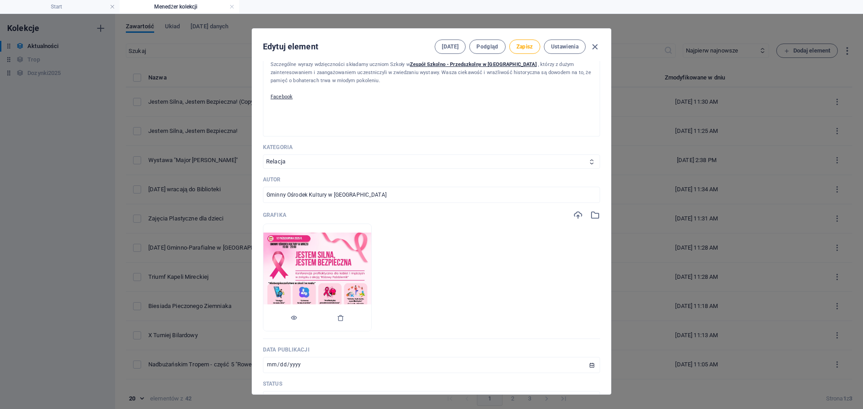
scroll to position [314, 0]
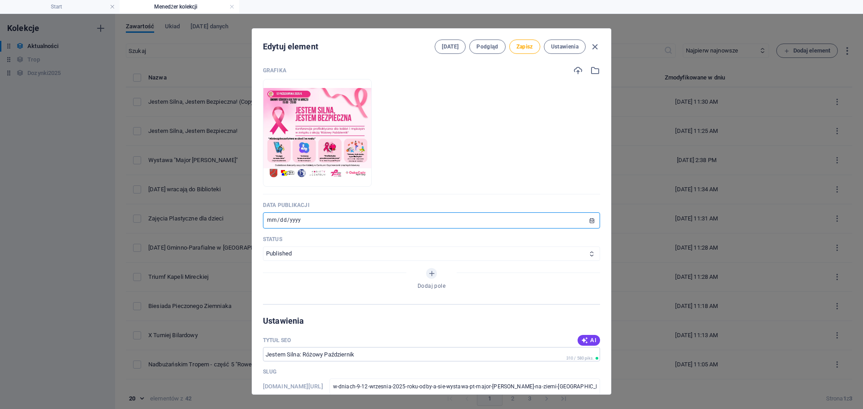
click at [274, 221] on input "[DATE]" at bounding box center [431, 220] width 337 height 16
type input "[DATE]"
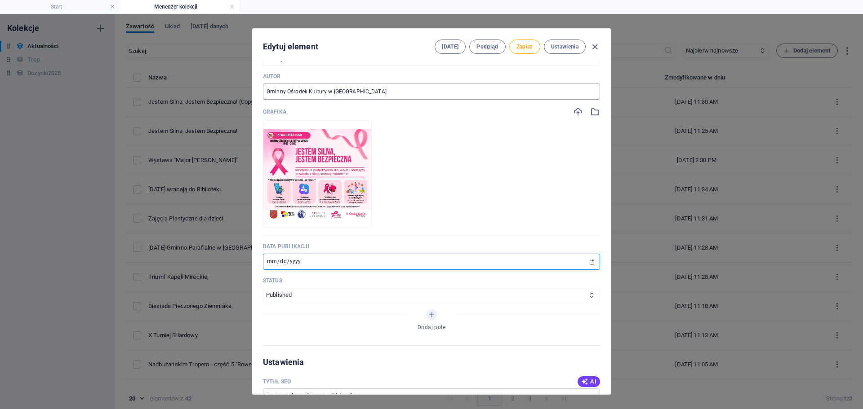
scroll to position [180, 0]
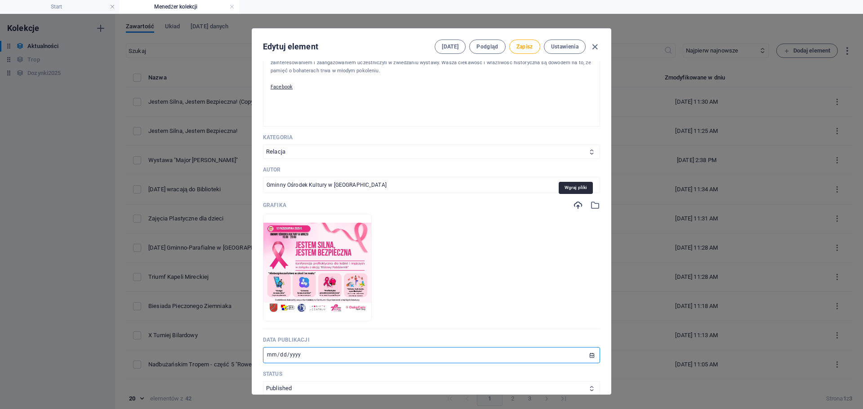
click at [574, 205] on icon "button" at bounding box center [578, 205] width 10 height 10
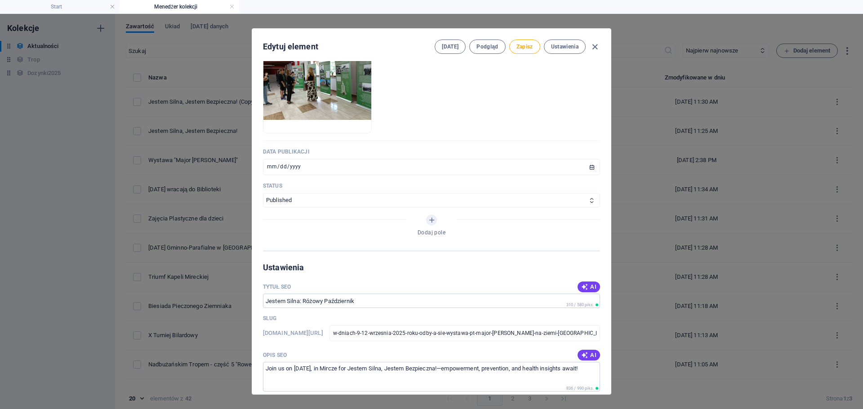
scroll to position [449, 0]
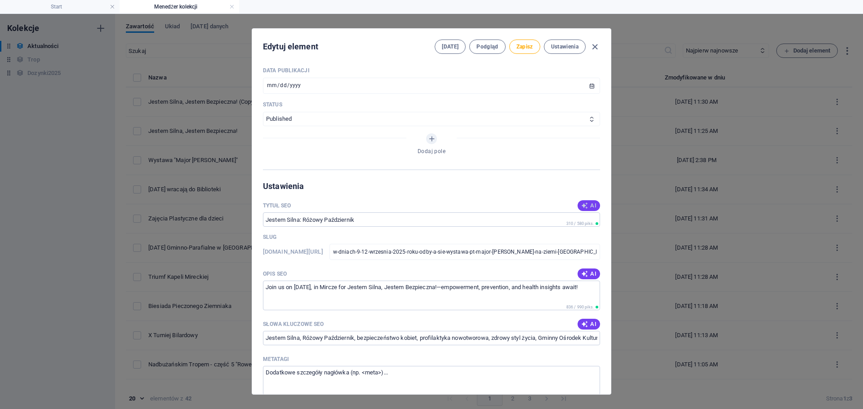
click at [581, 204] on icon "button" at bounding box center [584, 205] width 7 height 7
type input "Wystawa: Major [PERSON_NAME] 2025"
click at [588, 274] on span "AI" at bounding box center [588, 273] width 15 height 7
type textarea "Discover the Major [PERSON_NAME] on Hrubieszów Land exhibition, honoring a key …"
click at [586, 324] on span "AI" at bounding box center [588, 324] width 15 height 7
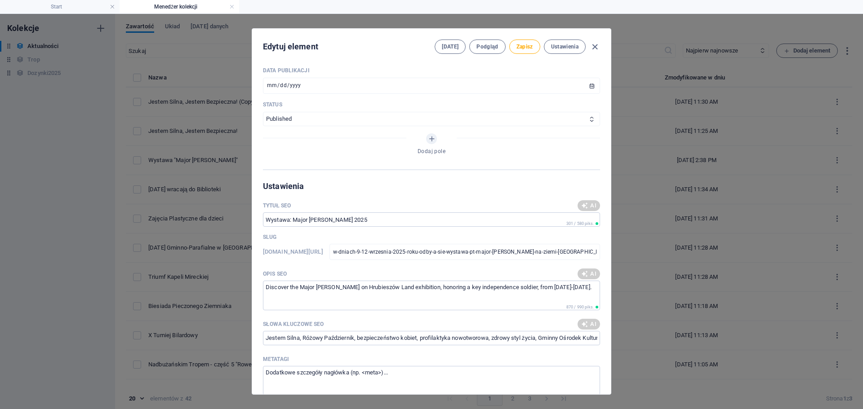
type input "Major [PERSON_NAME], wystawa hrubieszowska, historia podziemia niepodległościow…"
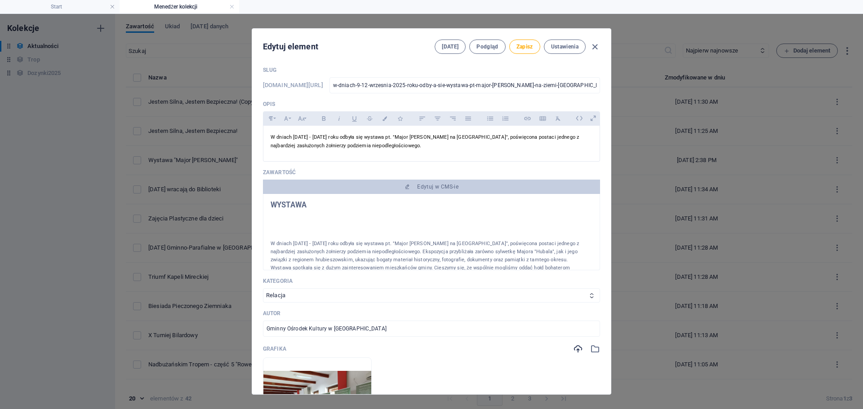
scroll to position [135, 0]
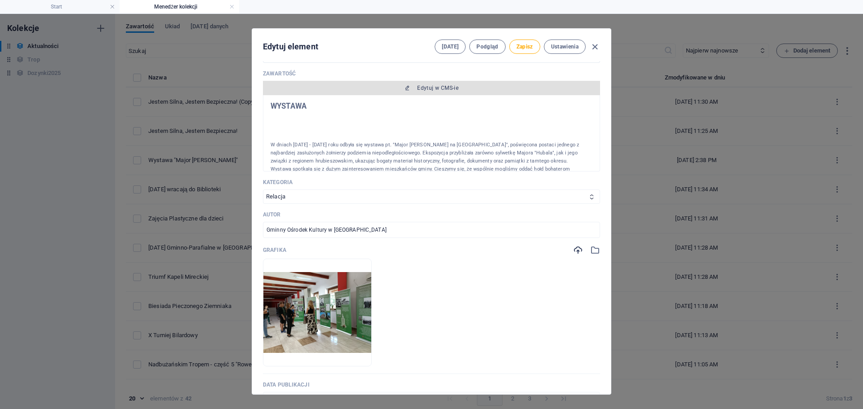
click at [425, 88] on span "Edytuj w CMS-ie" at bounding box center [437, 87] width 41 height 7
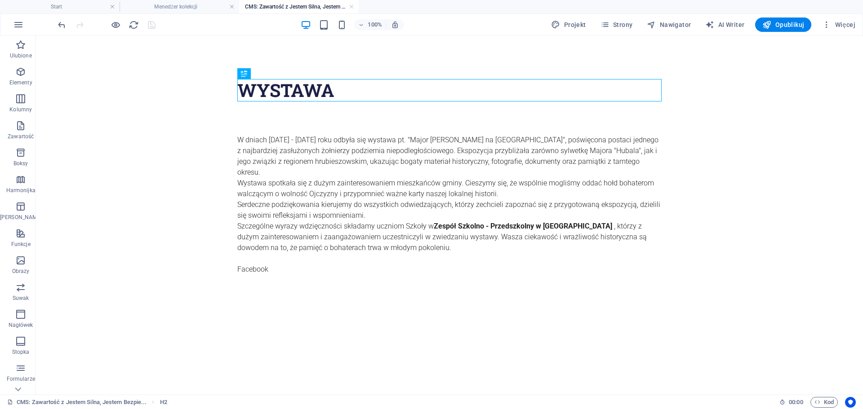
scroll to position [0, 0]
click at [351, 5] on link at bounding box center [351, 7] width 5 height 9
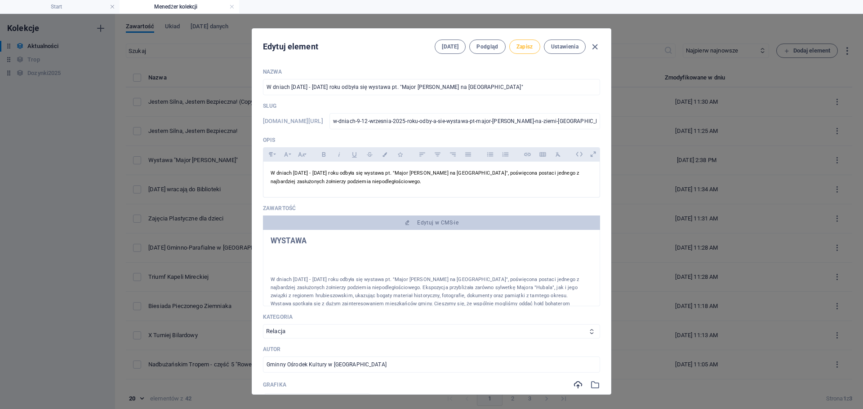
click at [522, 47] on span "Zapisz" at bounding box center [524, 46] width 17 height 7
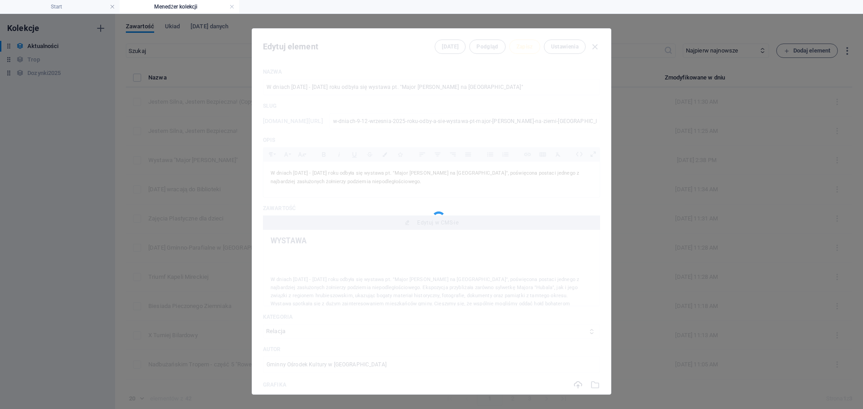
type input "w-dniach-9-12-wrzesnia-2025-roku-odby-a-sie-wystawa-pt-major-[PERSON_NAME]-na-z…"
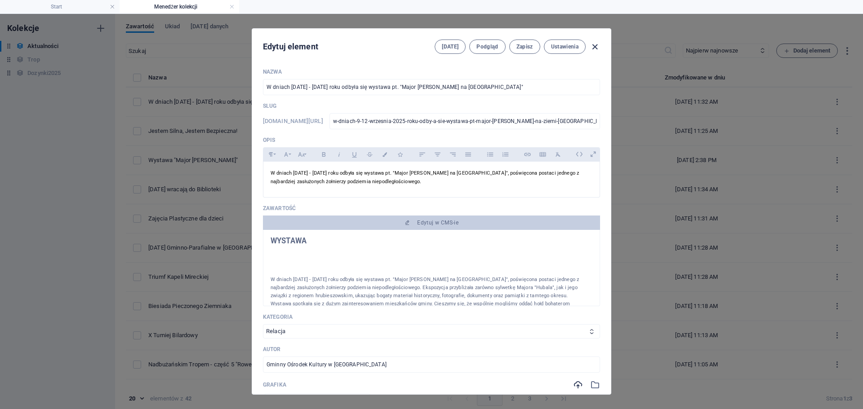
click at [595, 50] on icon "button" at bounding box center [594, 47] width 10 height 10
type input "[DATE]"
type input "w-dniach-9-12-wrzesnia-2025-roku-odby-a-sie-wystawa-pt-major-[PERSON_NAME]-na-z…"
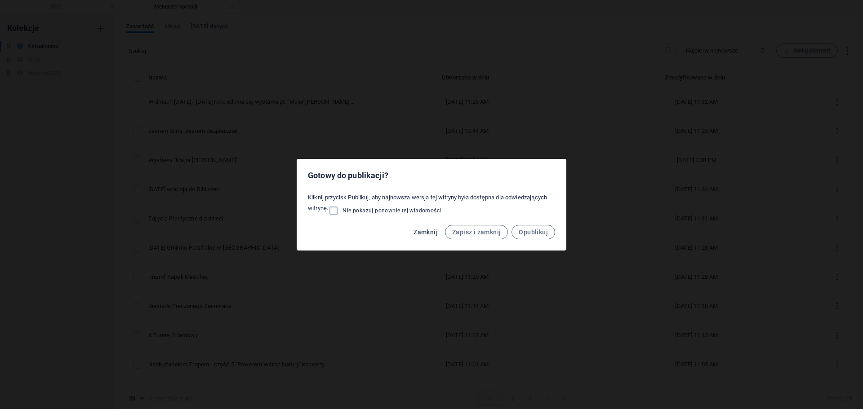
click at [424, 234] on span "Zamknij" at bounding box center [425, 232] width 24 height 7
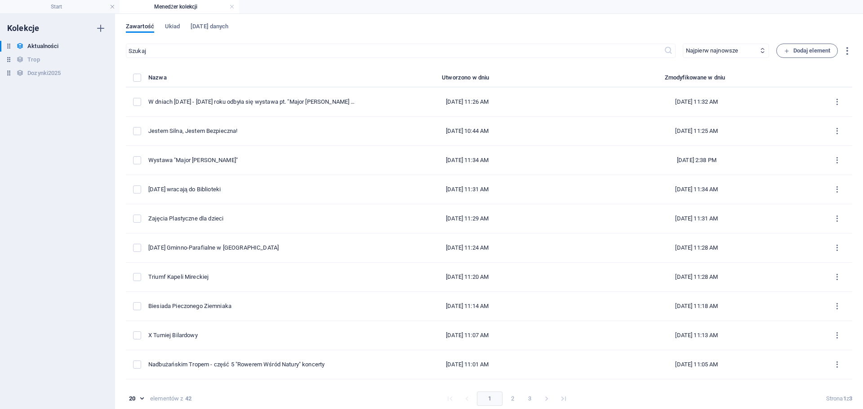
click at [236, 8] on h4 "Menedżer kolekcji" at bounding box center [178, 7] width 119 height 10
click at [231, 7] on link at bounding box center [231, 7] width 5 height 9
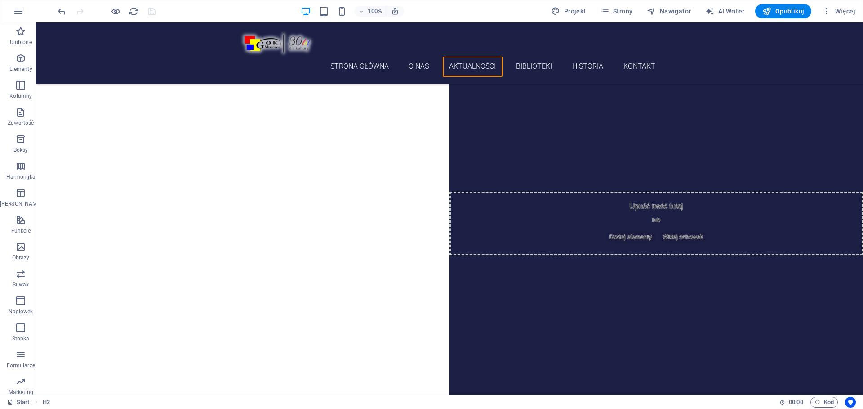
scroll to position [652, 0]
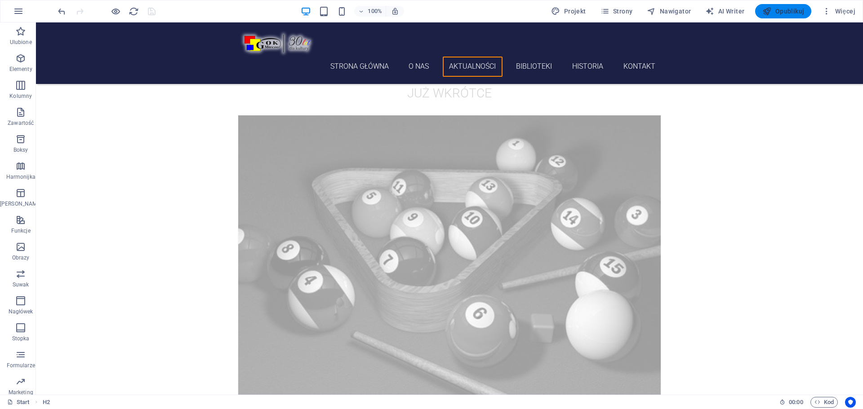
click at [792, 10] on span "Opublikuj" at bounding box center [783, 11] width 42 height 9
